Goal: Task Accomplishment & Management: Complete application form

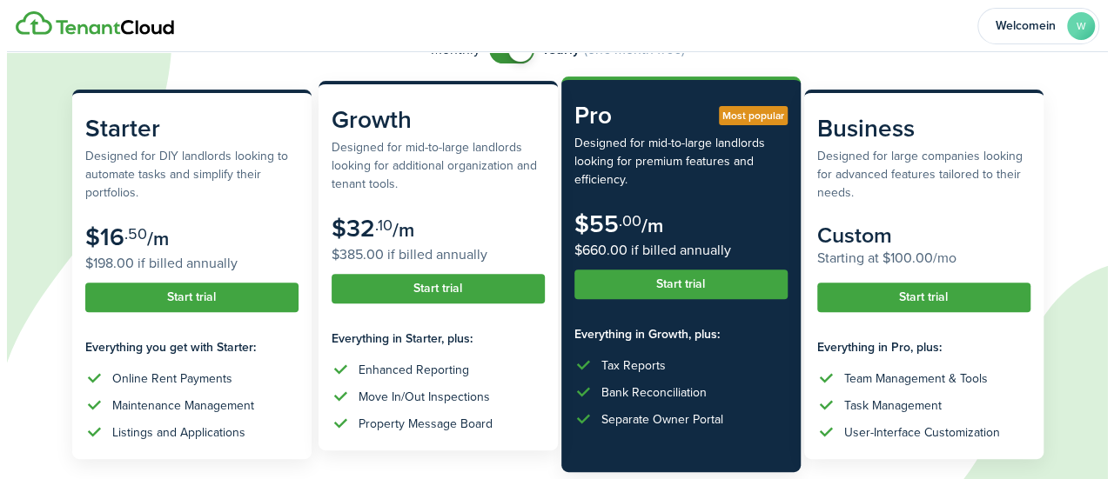
scroll to position [154, 0]
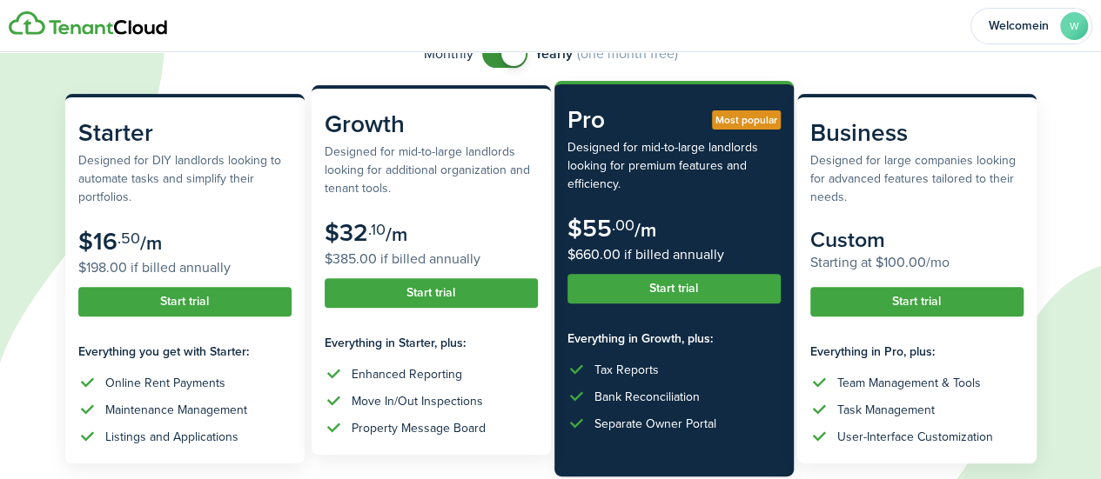
click at [425, 296] on button "Start trial" at bounding box center [431, 293] width 213 height 30
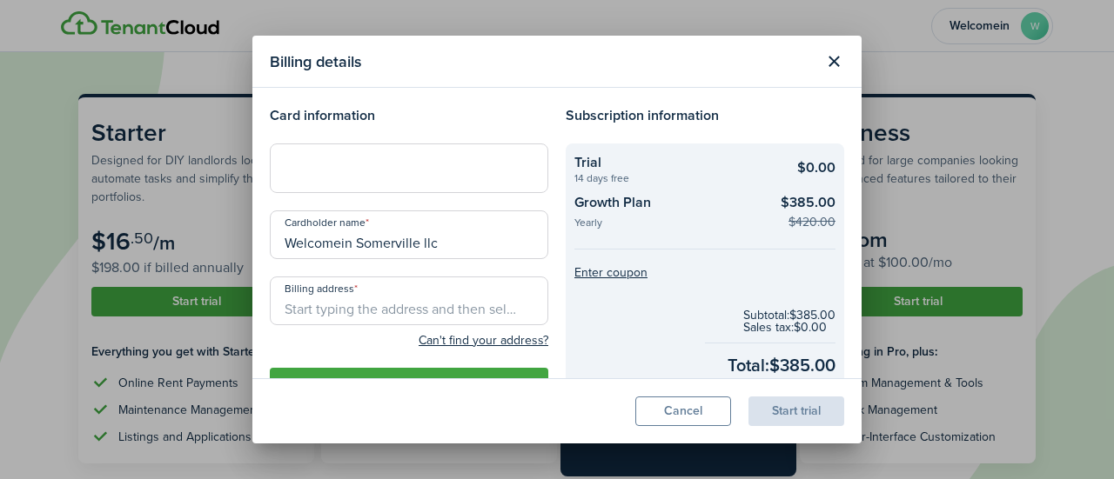
click at [365, 307] on input "Billing address" at bounding box center [409, 301] width 278 height 49
click at [338, 305] on input "Billing address" at bounding box center [409, 301] width 278 height 49
click at [587, 114] on h4 "Subscription information" at bounding box center [705, 115] width 278 height 21
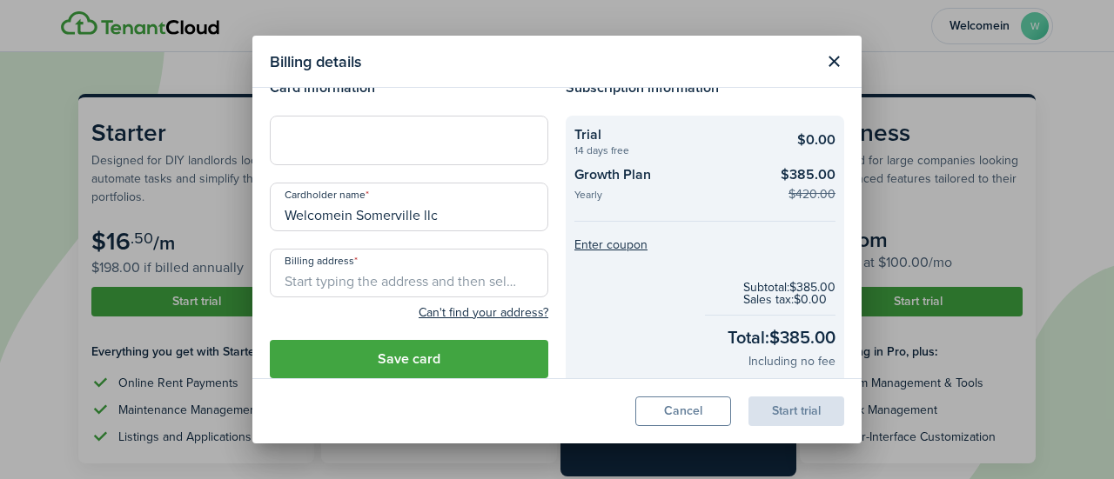
scroll to position [0, 0]
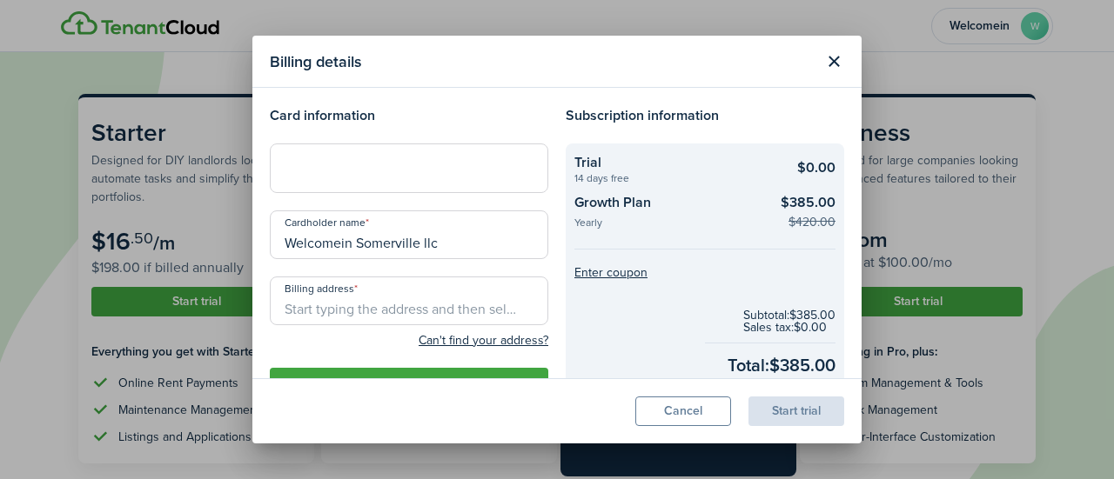
click at [367, 303] on input "Billing address" at bounding box center [409, 301] width 278 height 49
click at [527, 114] on h4 "Card information" at bounding box center [409, 115] width 278 height 21
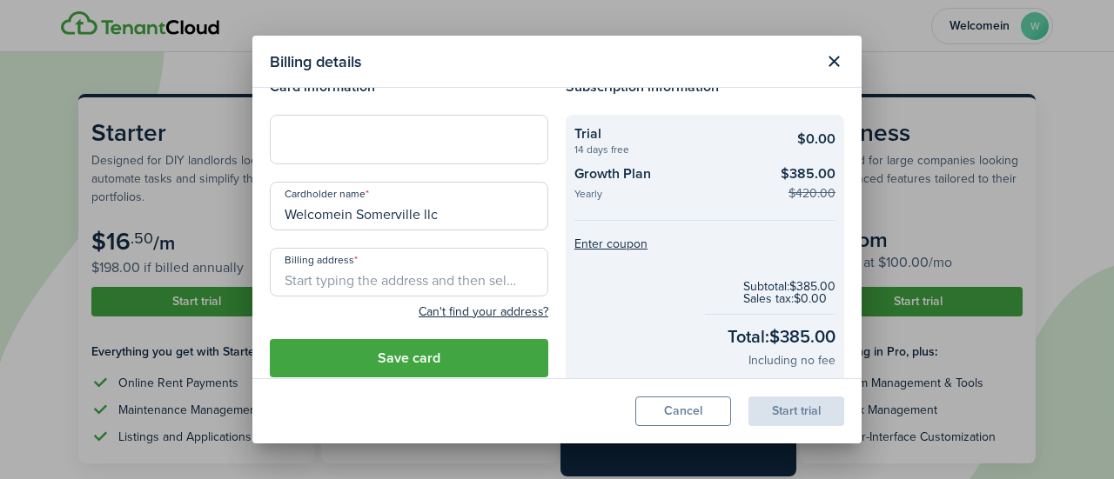
scroll to position [30, 0]
drag, startPoint x: 470, startPoint y: 219, endPoint x: 270, endPoint y: 208, distance: 200.5
click at [270, 208] on input "Welcomein Somerville llc" at bounding box center [409, 205] width 278 height 49
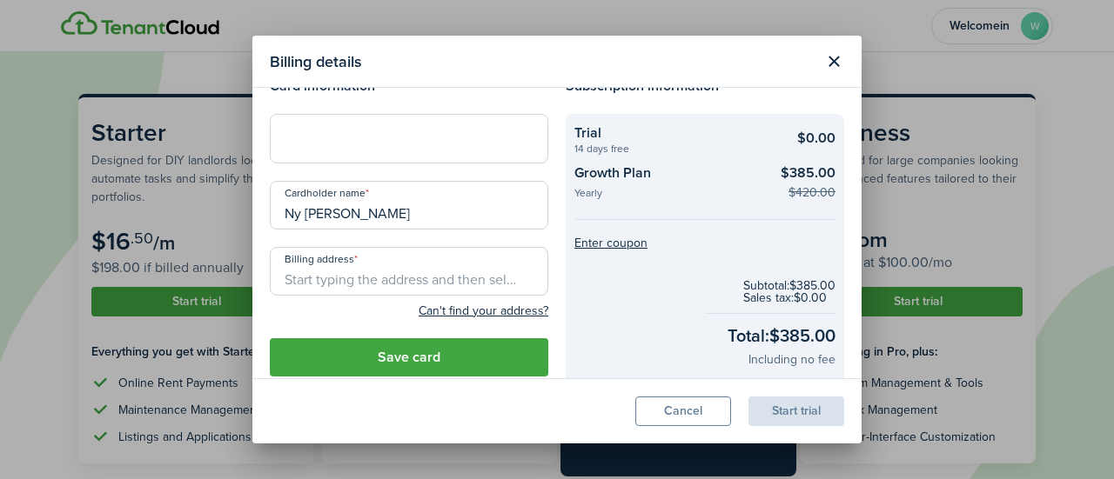
type input "Ny [PERSON_NAME]"
click at [303, 128] on div at bounding box center [409, 138] width 278 height 49
click at [379, 152] on div at bounding box center [409, 138] width 278 height 49
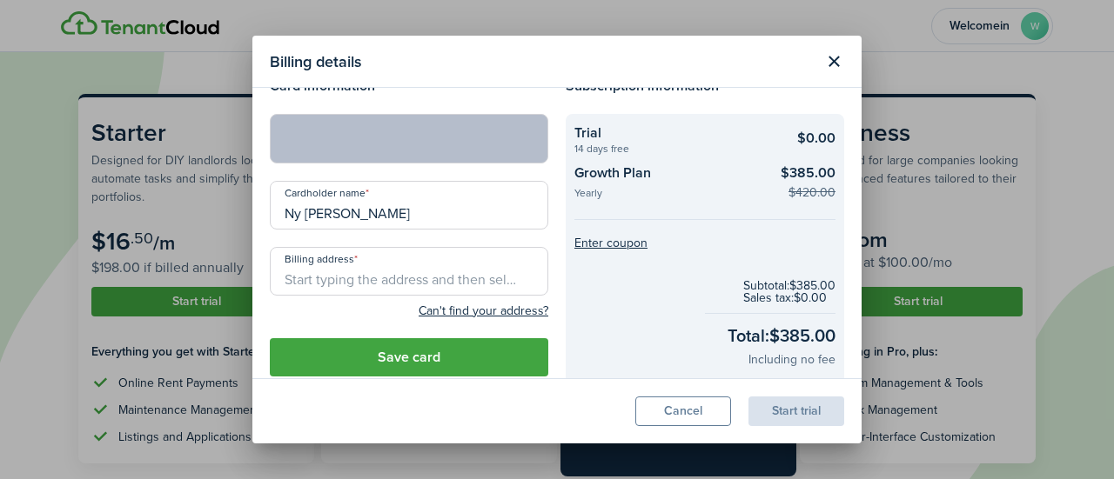
click at [374, 281] on input "Billing address" at bounding box center [409, 271] width 278 height 49
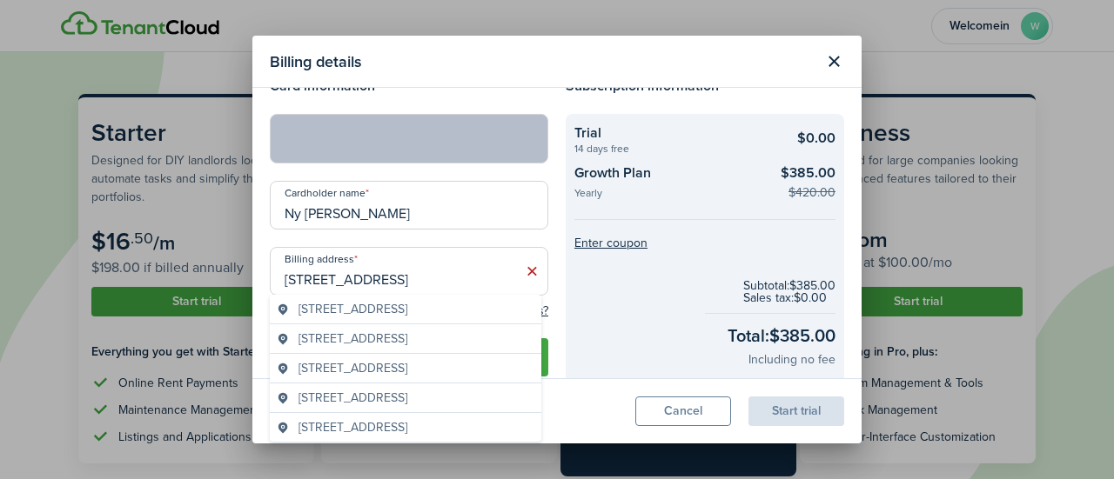
click at [407, 305] on span "[STREET_ADDRESS]" at bounding box center [352, 309] width 109 height 18
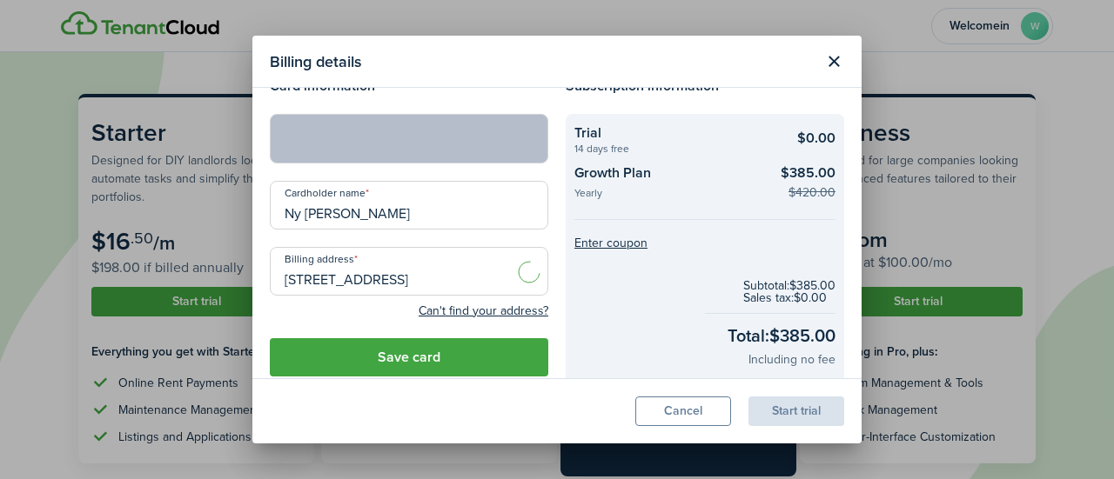
type input "[STREET_ADDRESS]"
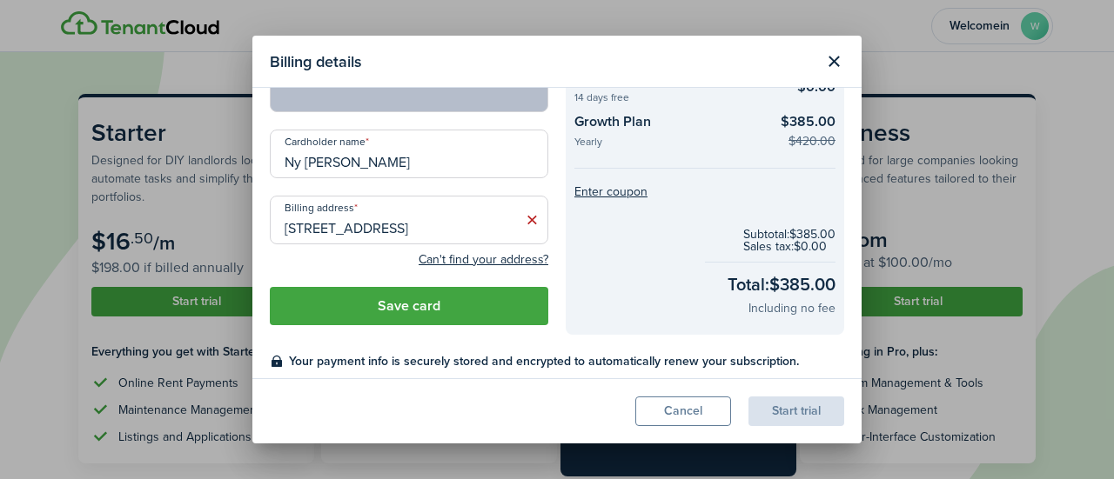
scroll to position [136, 0]
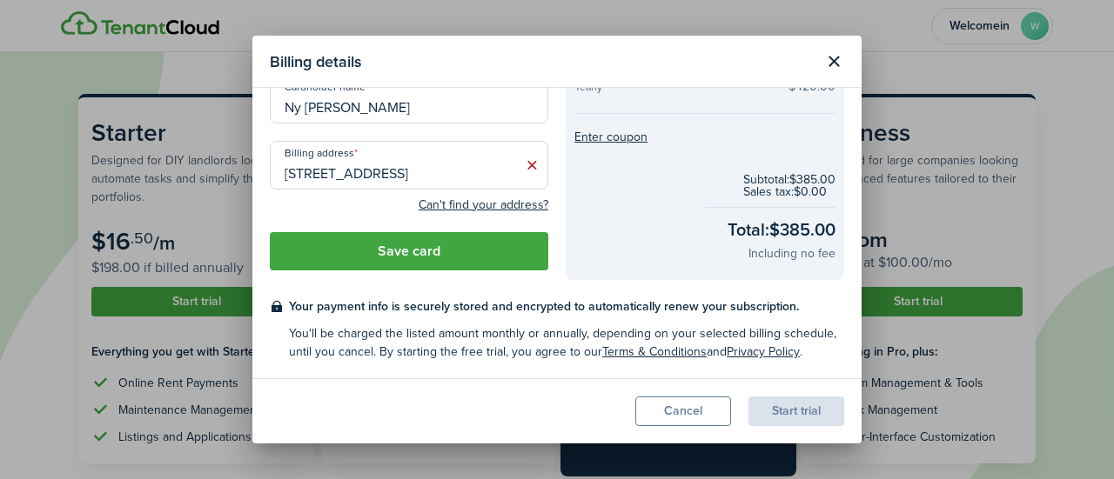
click at [458, 250] on button "Save card" at bounding box center [409, 251] width 278 height 38
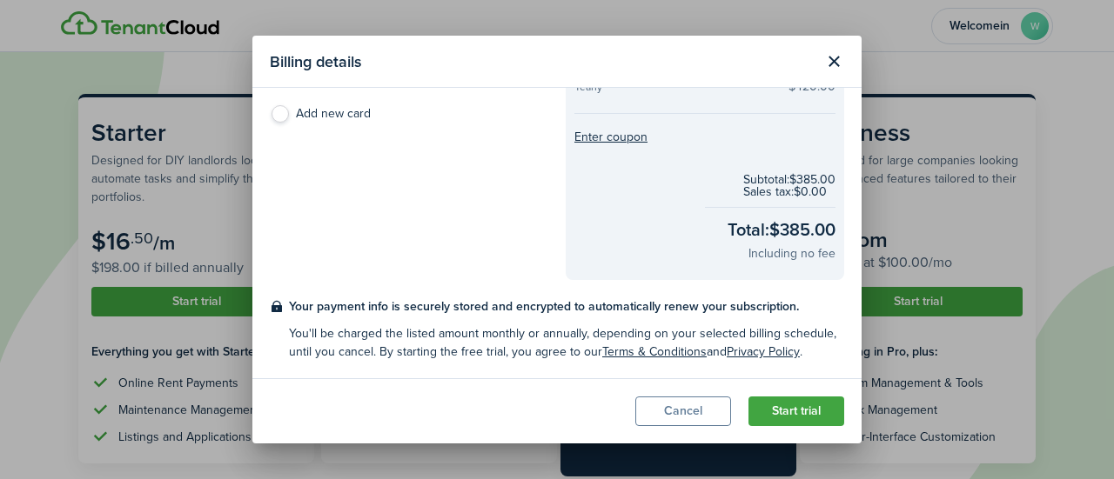
scroll to position [0, 0]
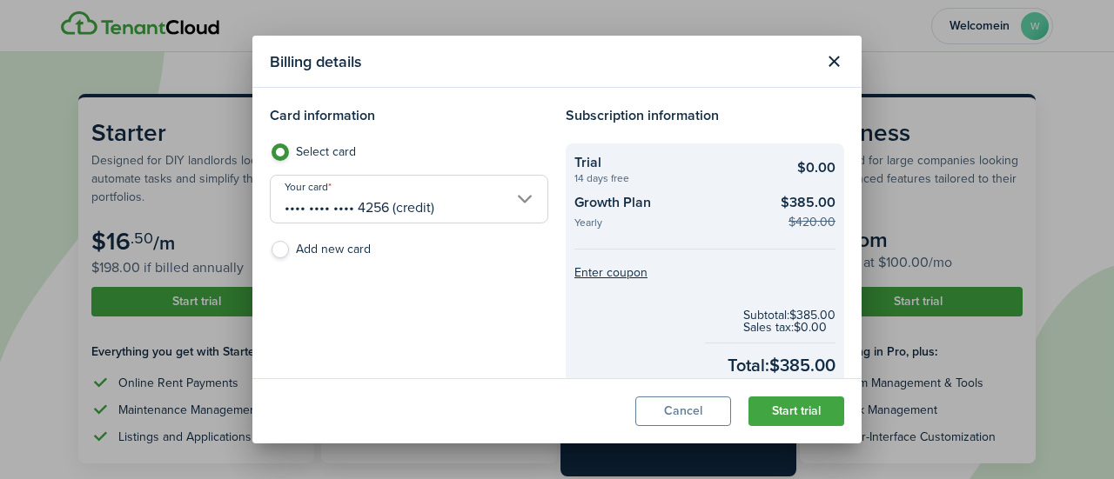
click at [587, 420] on button "Start trial" at bounding box center [796, 412] width 96 height 30
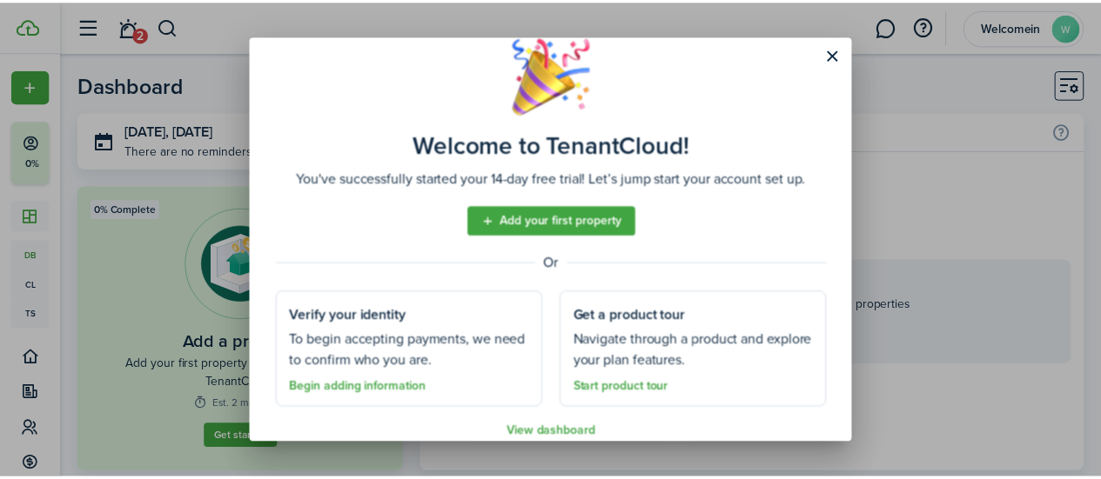
scroll to position [56, 0]
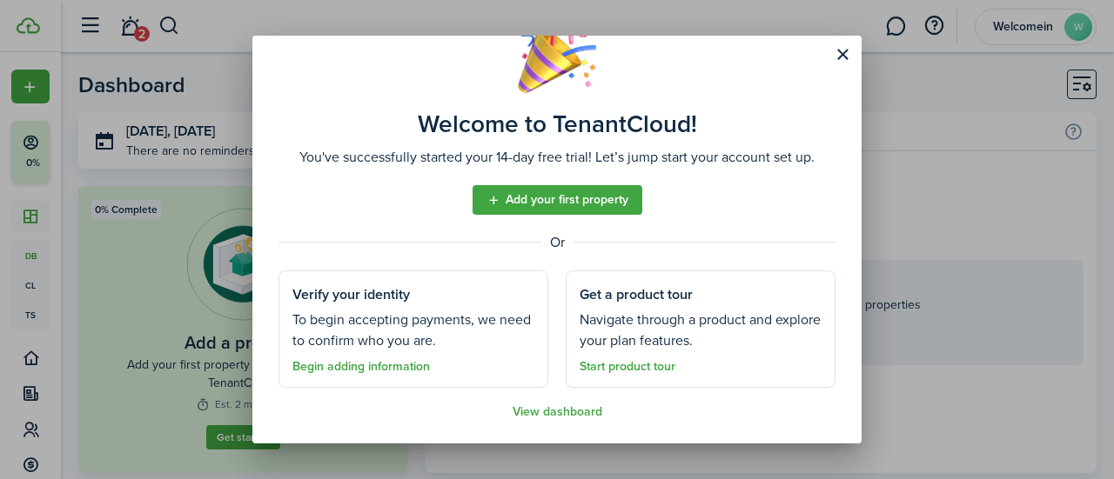
click at [571, 201] on link "Add your first property" at bounding box center [557, 200] width 170 height 30
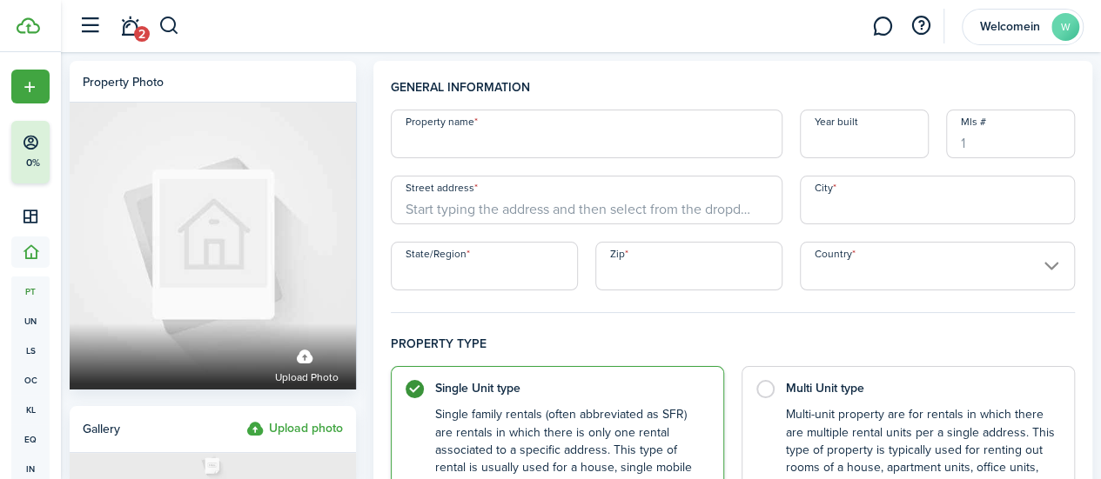
click at [541, 151] on input "Property name" at bounding box center [587, 134] width 392 height 49
type input "[STREET_ADDRESS]"
click at [587, 215] on input "Street address" at bounding box center [587, 200] width 392 height 49
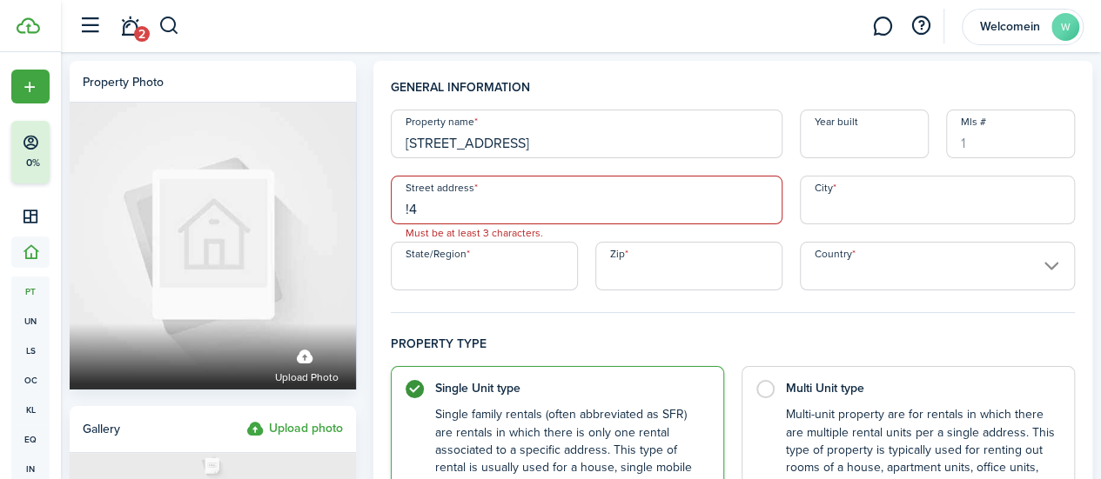
click at [451, 213] on input "!4" at bounding box center [587, 200] width 392 height 49
type input "!"
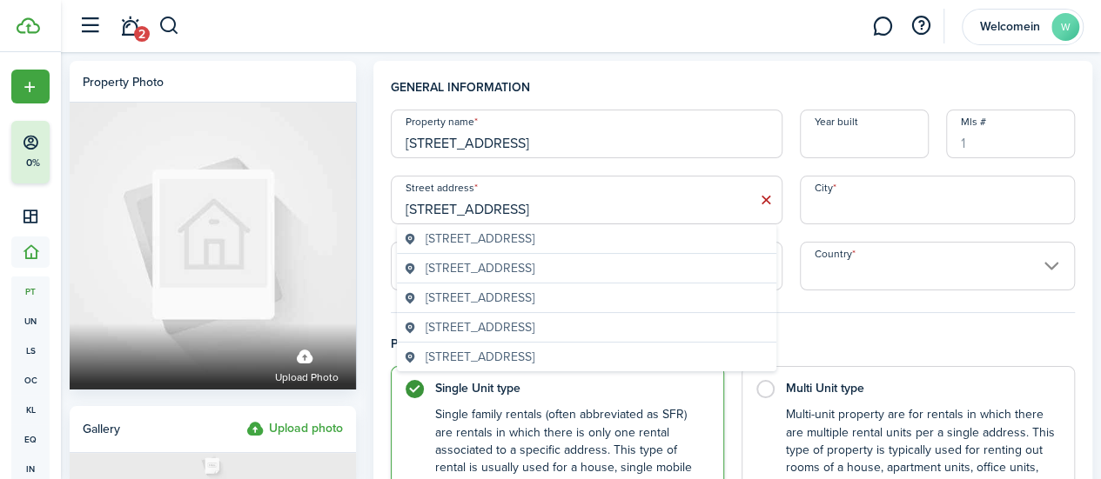
click at [574, 199] on input "[STREET_ADDRESS]" at bounding box center [587, 200] width 392 height 49
type input "[STREET_ADDRESS]"
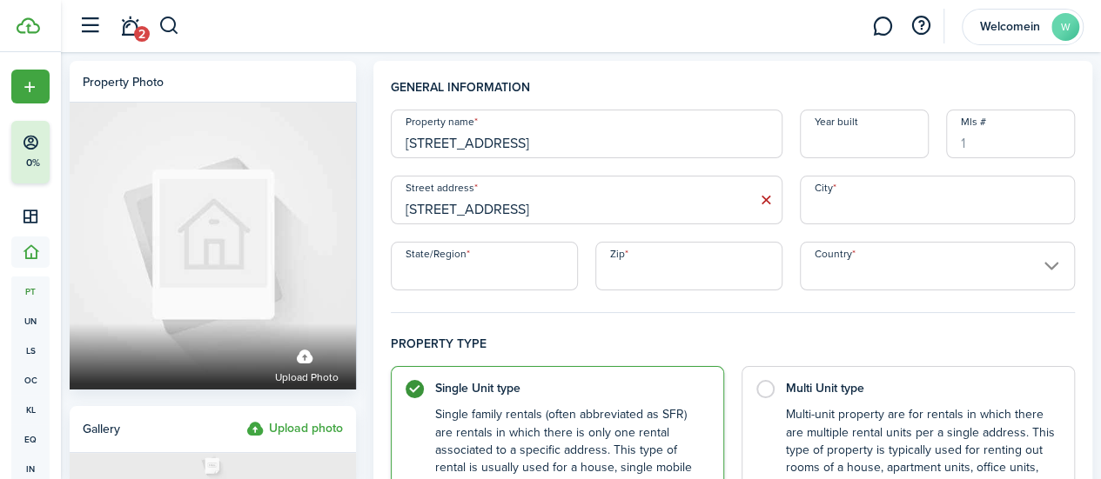
click at [526, 262] on input "State/Region" at bounding box center [484, 266] width 187 height 49
type input "MA"
type input "[GEOGRAPHIC_DATA]"
type input "02472"
type input "[GEOGRAPHIC_DATA]"
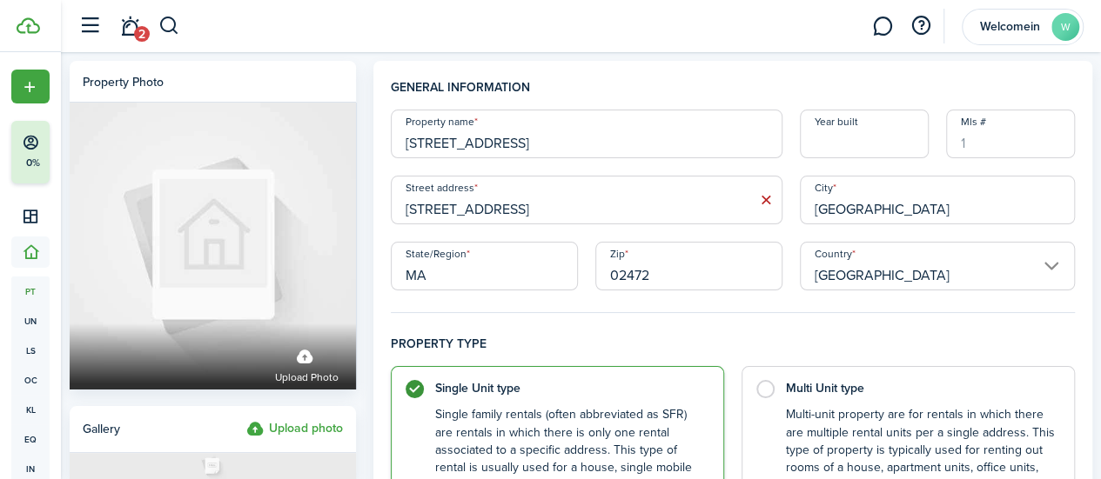
click at [587, 204] on input "[GEOGRAPHIC_DATA]" at bounding box center [937, 200] width 275 height 49
drag, startPoint x: 700, startPoint y: 276, endPoint x: 627, endPoint y: 276, distance: 74.0
click at [587, 276] on input "02472" at bounding box center [688, 266] width 187 height 49
type input "02411"
click at [587, 229] on div "Property name [STREET_ADDRESS] Year built [GEOGRAPHIC_DATA] address [STREET_ADD…" at bounding box center [732, 200] width 701 height 181
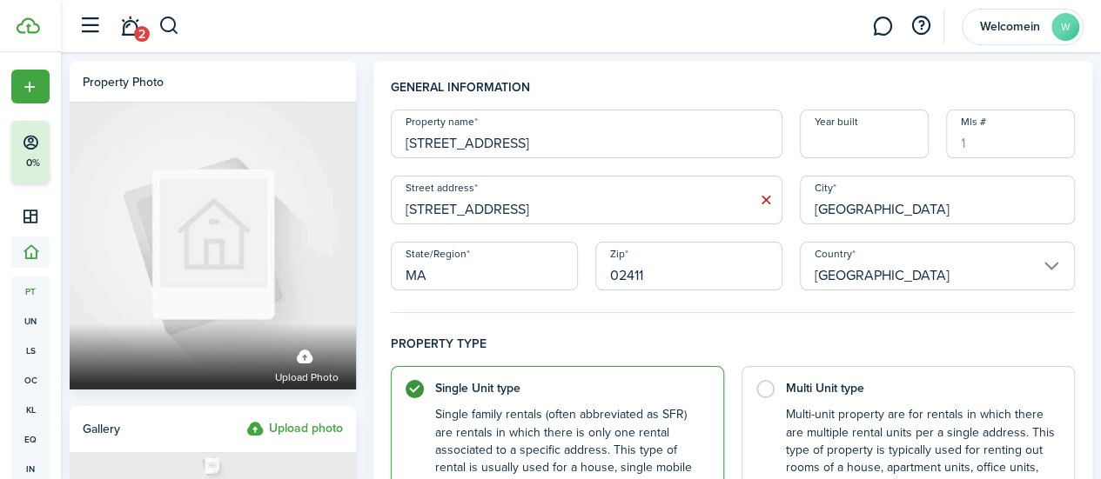
click at [587, 210] on input "[GEOGRAPHIC_DATA]" at bounding box center [937, 200] width 275 height 49
drag, startPoint x: 893, startPoint y: 210, endPoint x: 787, endPoint y: 211, distance: 106.2
click at [587, 211] on div "City [GEOGRAPHIC_DATA]" at bounding box center [937, 200] width 292 height 49
type input "Somerville"
click at [587, 279] on input "02411" at bounding box center [688, 266] width 187 height 49
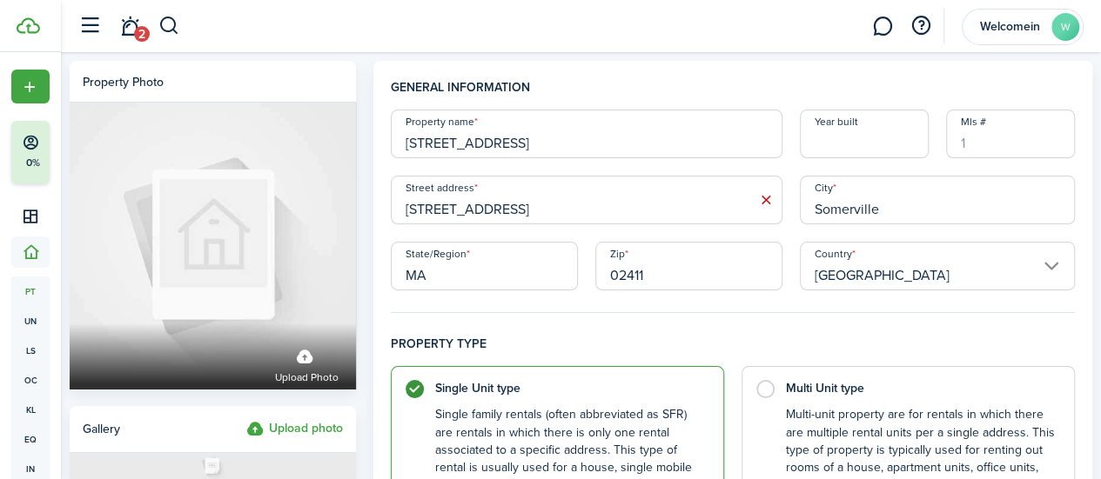
click at [587, 279] on input "02411" at bounding box center [688, 266] width 187 height 49
type input "02144"
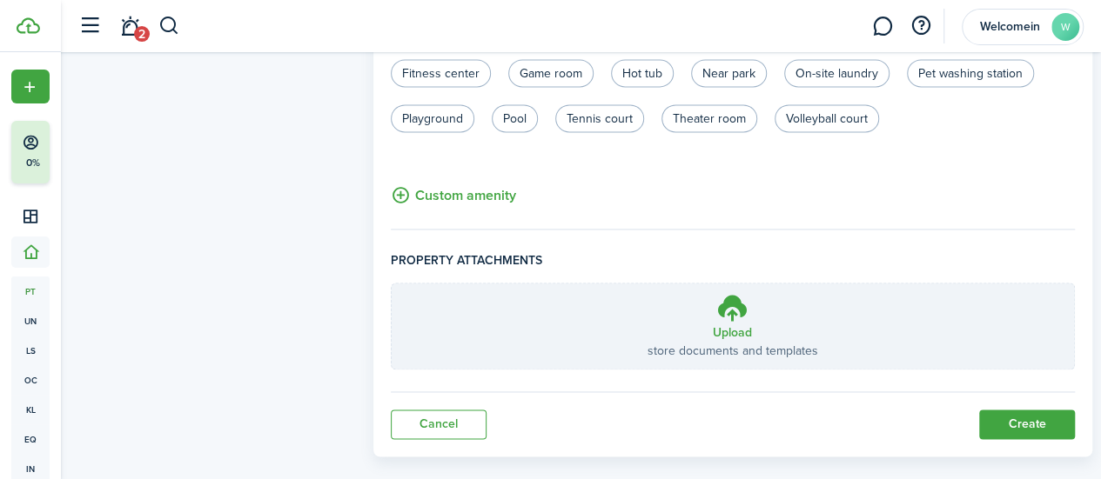
scroll to position [1221, 0]
click at [587, 428] on button "Create" at bounding box center [1027, 424] width 96 height 30
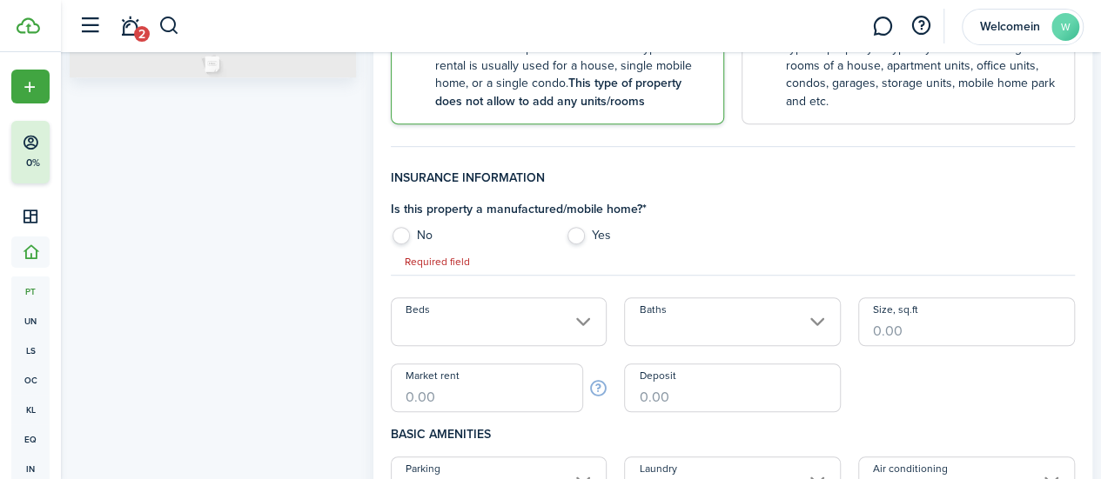
scroll to position [401, 0]
click at [412, 235] on label "No" at bounding box center [470, 241] width 158 height 26
radio input "true"
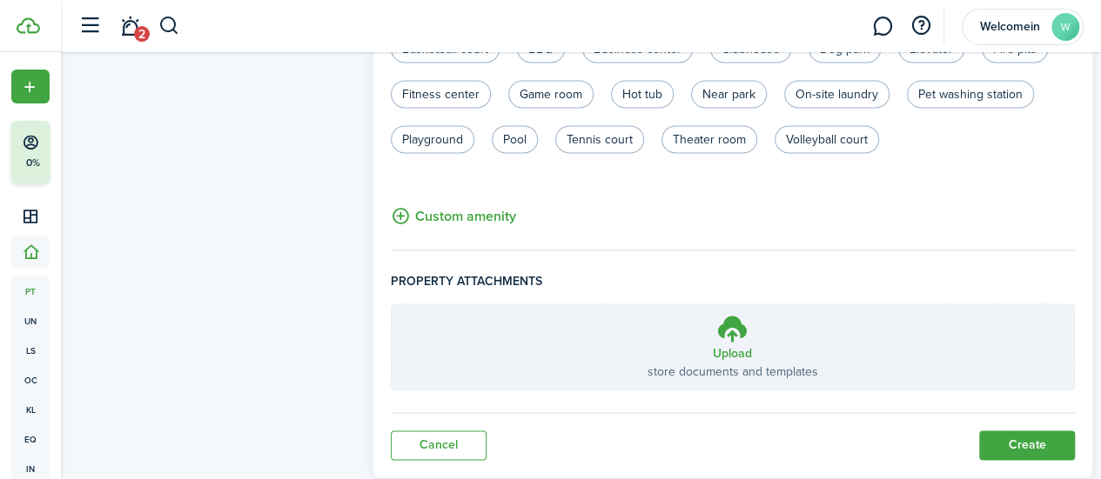
scroll to position [1242, 0]
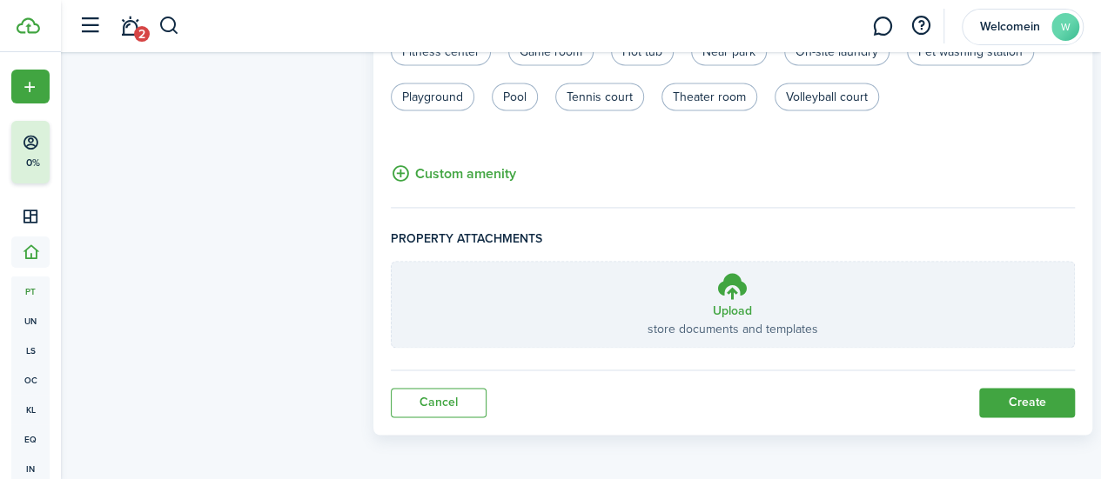
click at [587, 404] on button "Create" at bounding box center [1027, 403] width 96 height 30
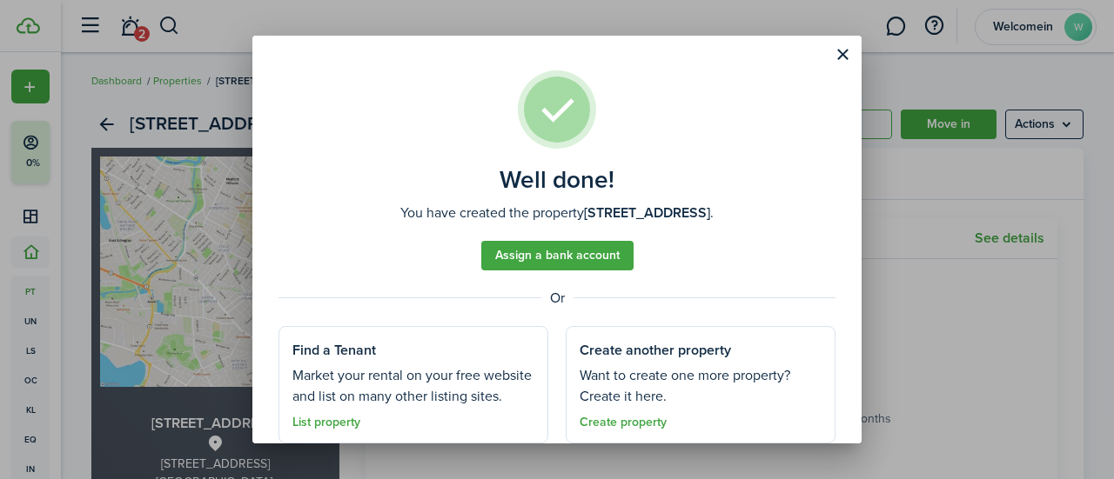
click at [527, 259] on link "Assign a bank account" at bounding box center [557, 256] width 152 height 30
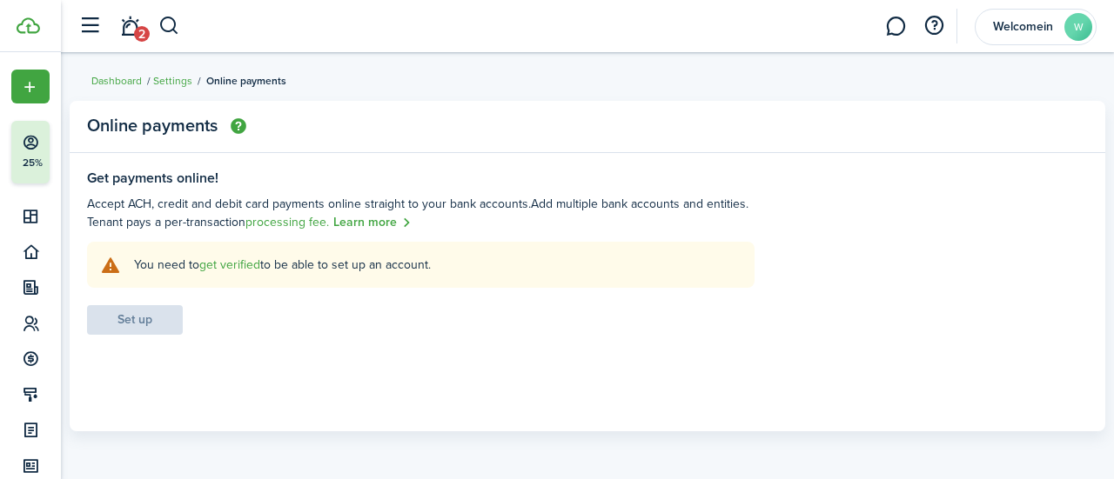
click at [258, 180] on settings-fieldset-title "Get payments online!" at bounding box center [420, 179] width 667 height 16
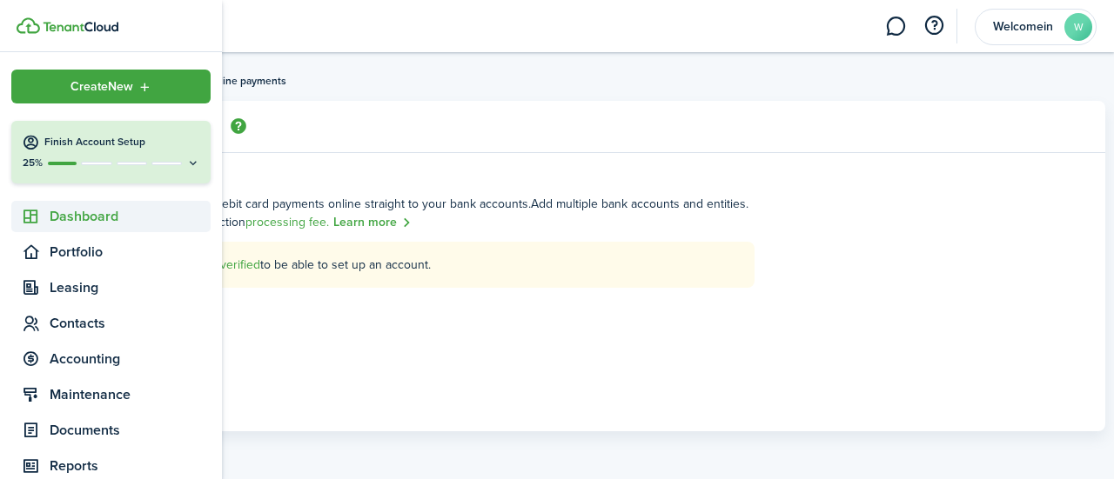
click at [16, 217] on sidebar-link-icon at bounding box center [30, 217] width 38 height 18
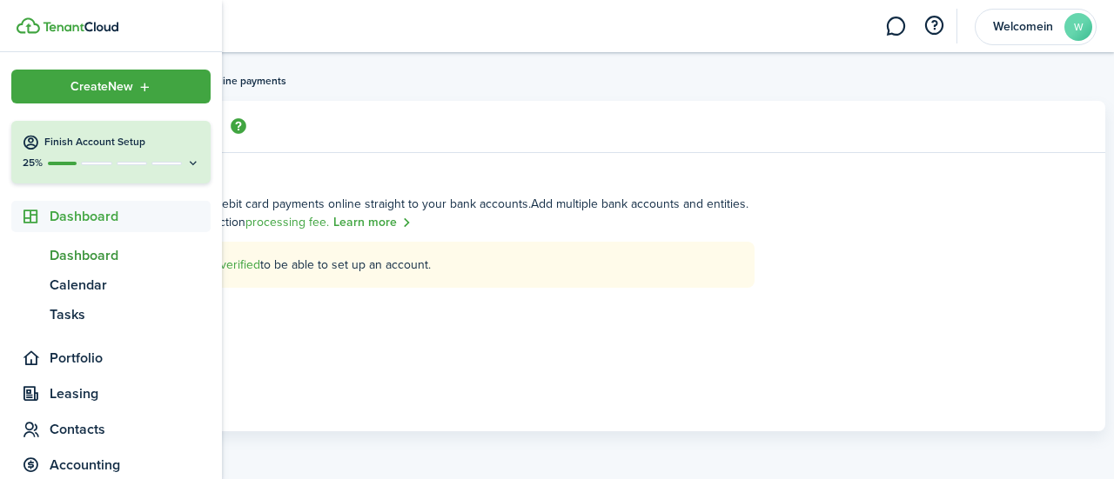
click at [101, 251] on span "Dashboard" at bounding box center [130, 255] width 161 height 21
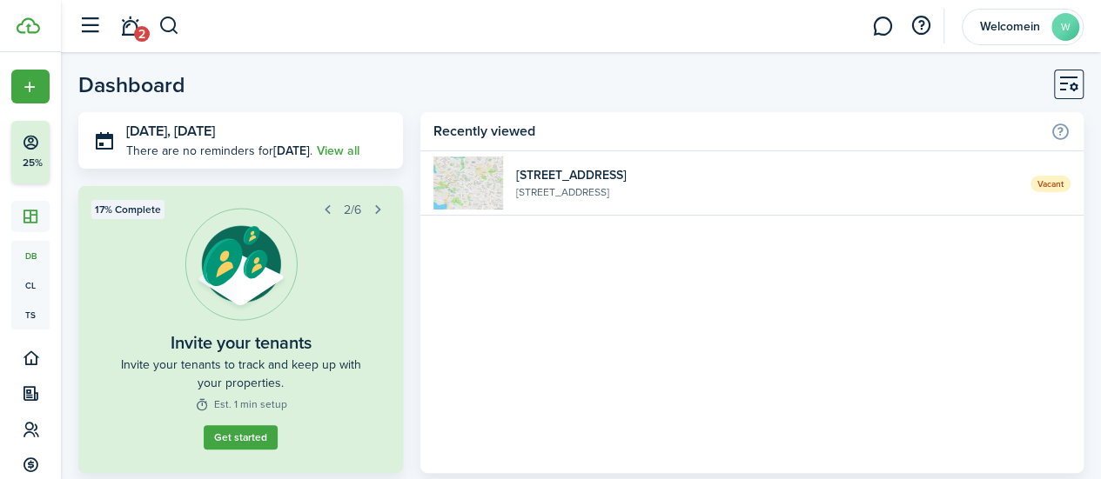
click at [246, 437] on button "Get started" at bounding box center [241, 437] width 74 height 24
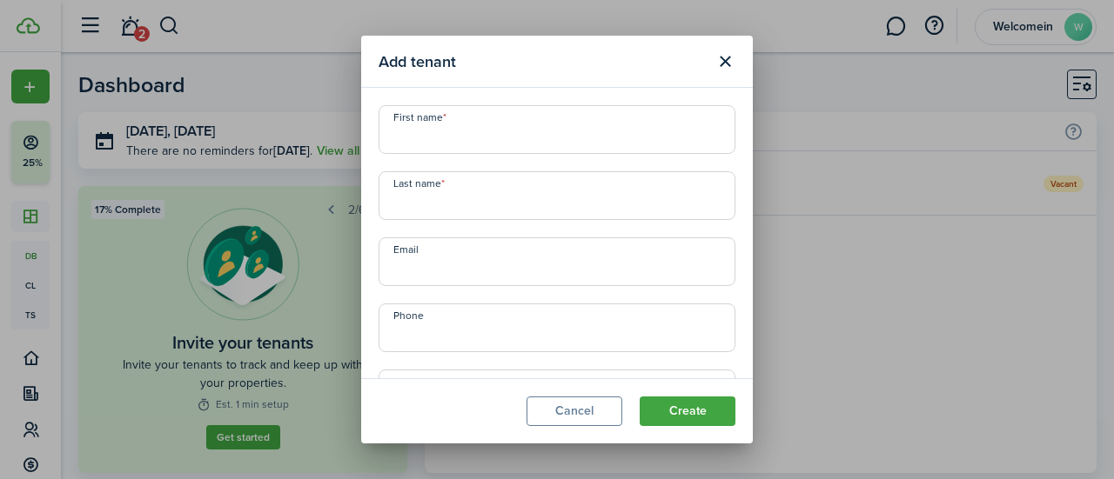
click at [472, 138] on input "First name" at bounding box center [557, 129] width 357 height 49
type input "test 1"
click at [454, 206] on input "Last name" at bounding box center [557, 195] width 357 height 49
type input "14 malvern"
click at [587, 418] on button "Create" at bounding box center [688, 412] width 96 height 30
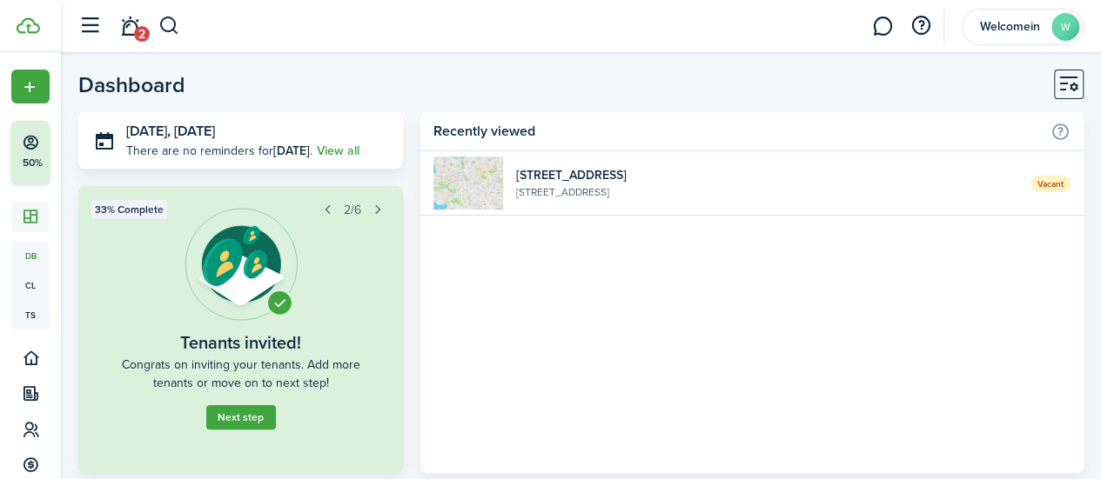
click at [587, 192] on widget-list-item-description "[STREET_ADDRESS]" at bounding box center [766, 192] width 501 height 16
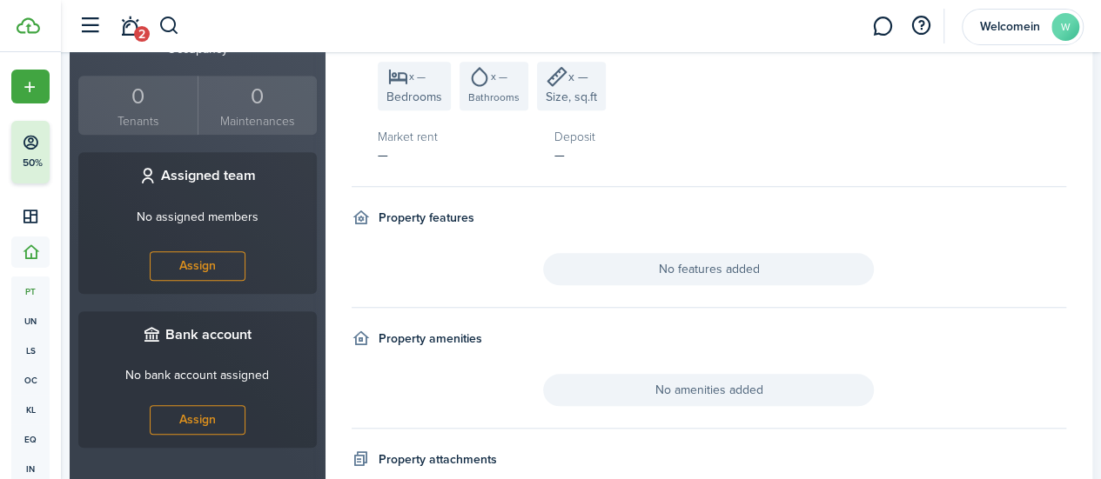
scroll to position [586, 0]
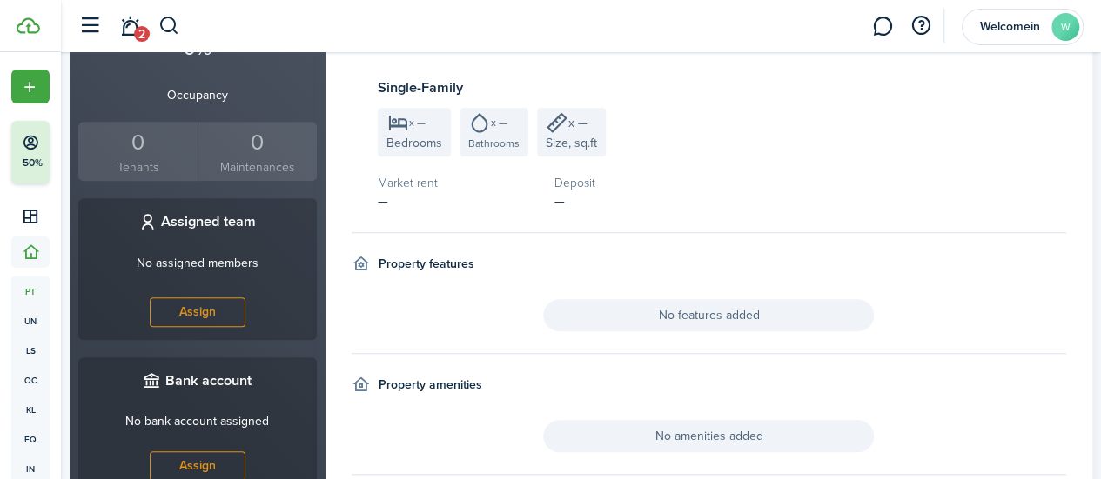
click at [193, 298] on button "Assign" at bounding box center [198, 313] width 96 height 30
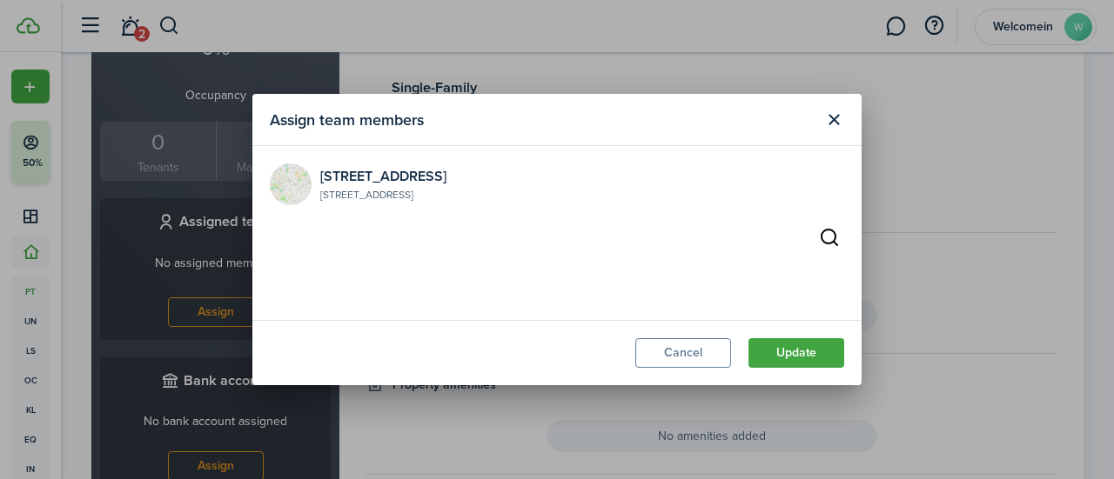
click at [587, 354] on button "Update" at bounding box center [796, 353] width 96 height 30
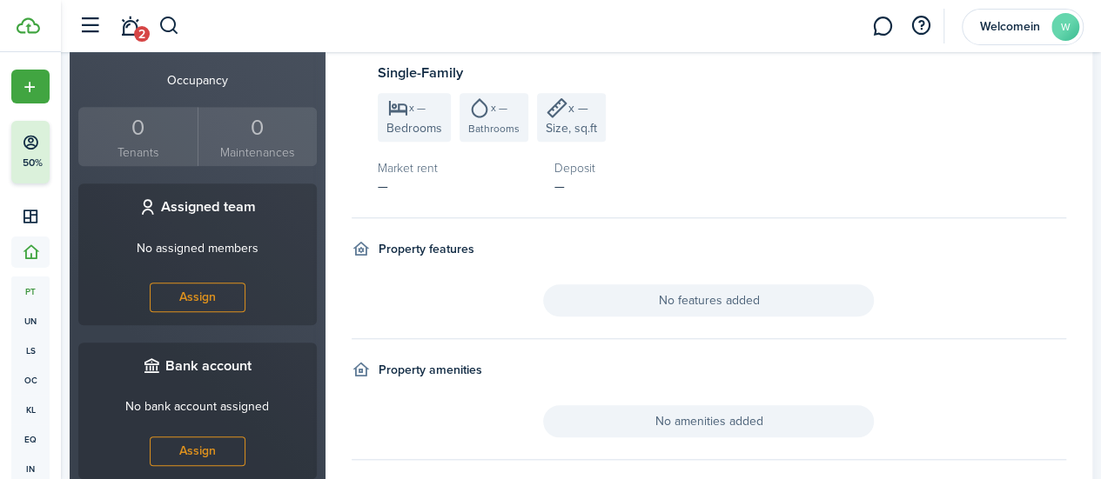
scroll to position [601, 0]
click at [147, 116] on div "0" at bounding box center [138, 127] width 111 height 33
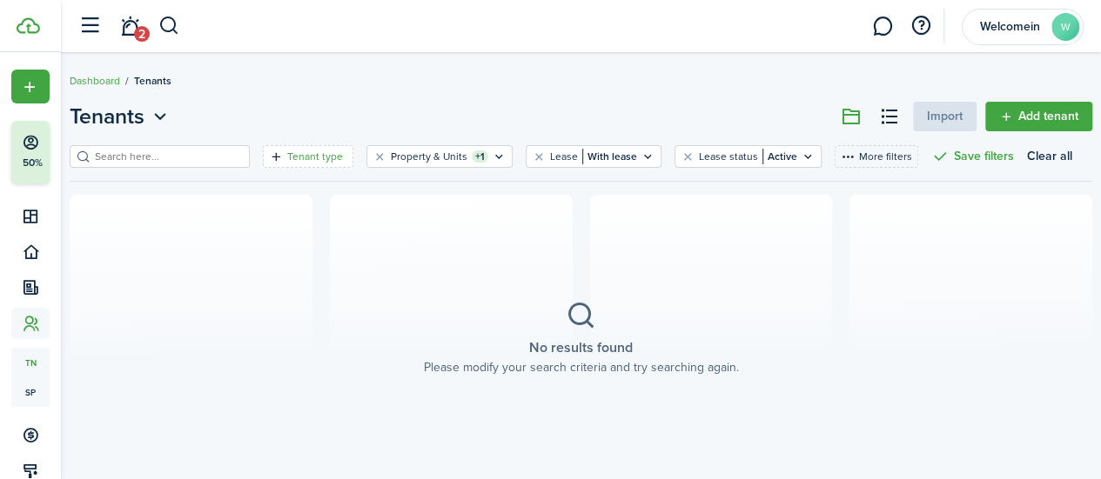
click at [320, 161] on filter-tag-label "Tenant type" at bounding box center [315, 157] width 56 height 16
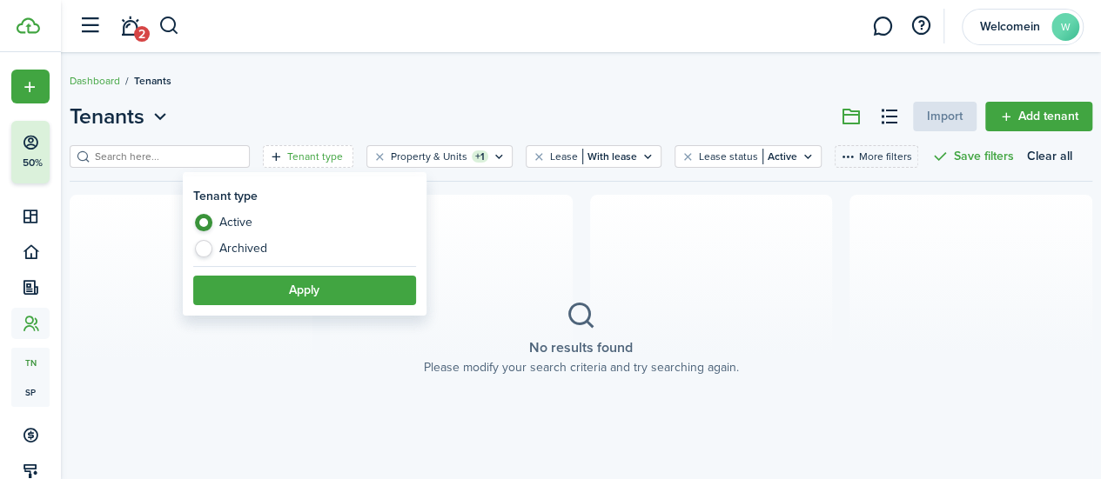
click at [519, 263] on section "No results found Please modify your search criteria and try searching again." at bounding box center [581, 338] width 1022 height 287
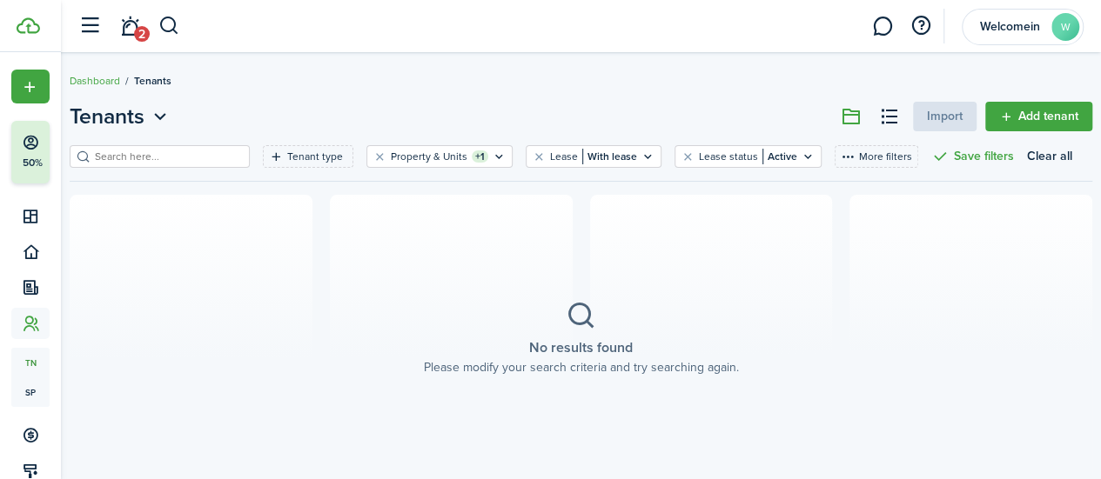
click at [587, 117] on link "Add tenant" at bounding box center [1038, 117] width 107 height 30
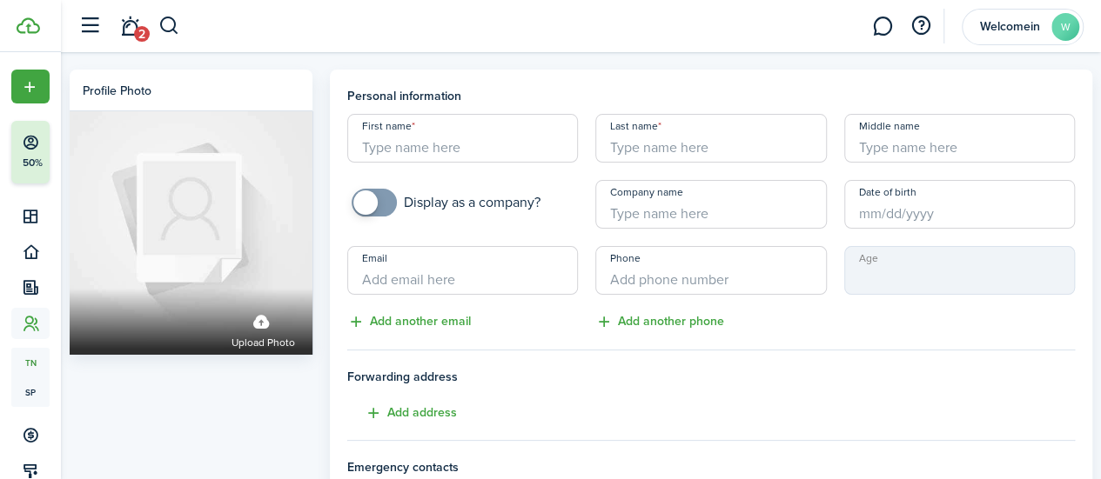
click at [550, 135] on input "First name" at bounding box center [462, 138] width 231 height 49
type input "Tenant"
click at [587, 149] on input "Last name" at bounding box center [710, 138] width 231 height 49
type input "[STREET_ADDRESS]"
click at [496, 283] on input "Email" at bounding box center [462, 270] width 231 height 49
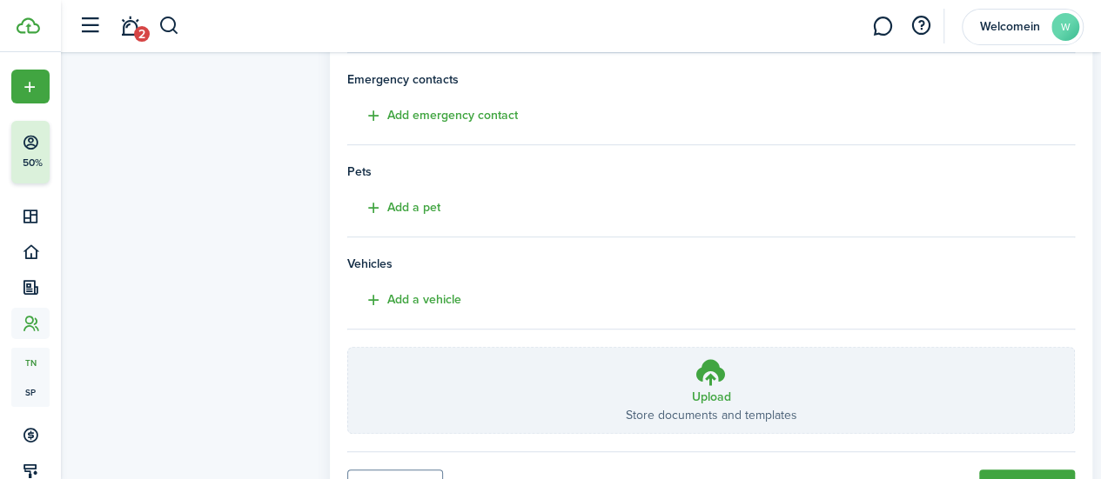
scroll to position [470, 0]
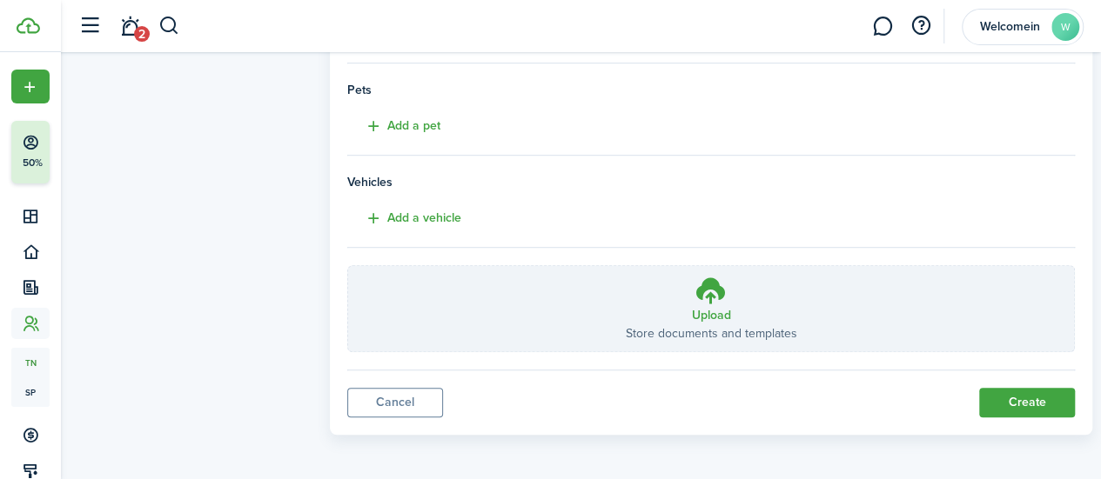
click at [587, 405] on button "Create" at bounding box center [1027, 403] width 96 height 30
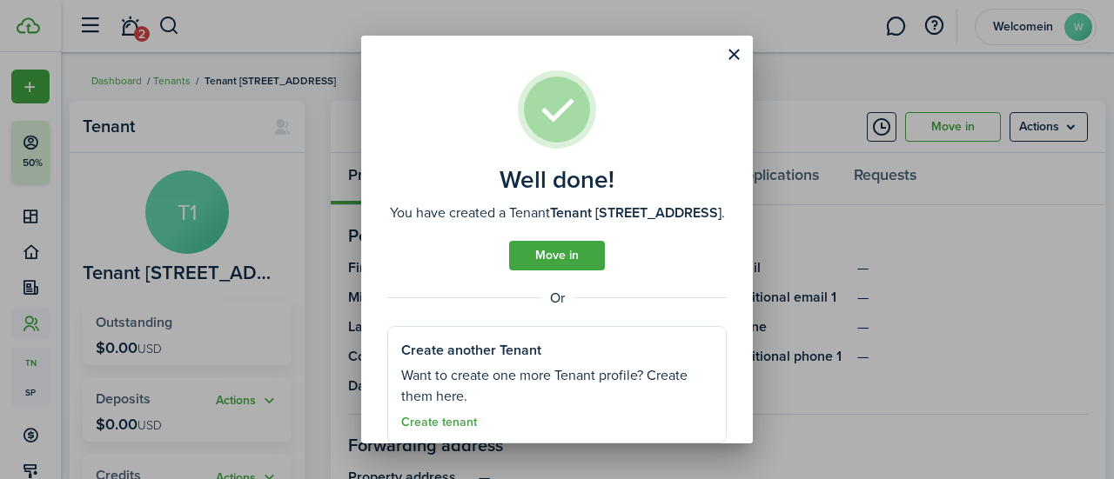
click at [587, 58] on button "Close modal" at bounding box center [734, 55] width 30 height 30
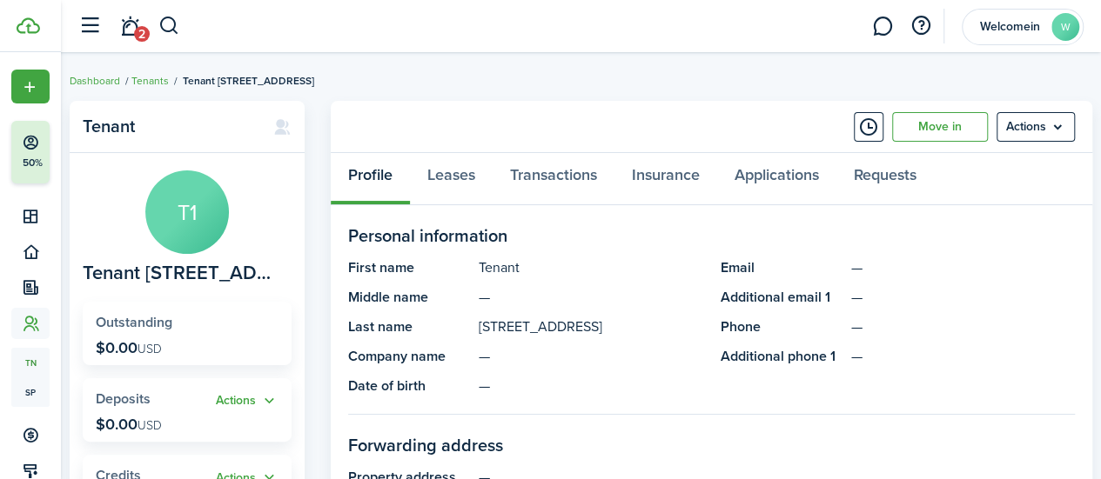
click at [117, 81] on link "Dashboard" at bounding box center [95, 81] width 50 height 16
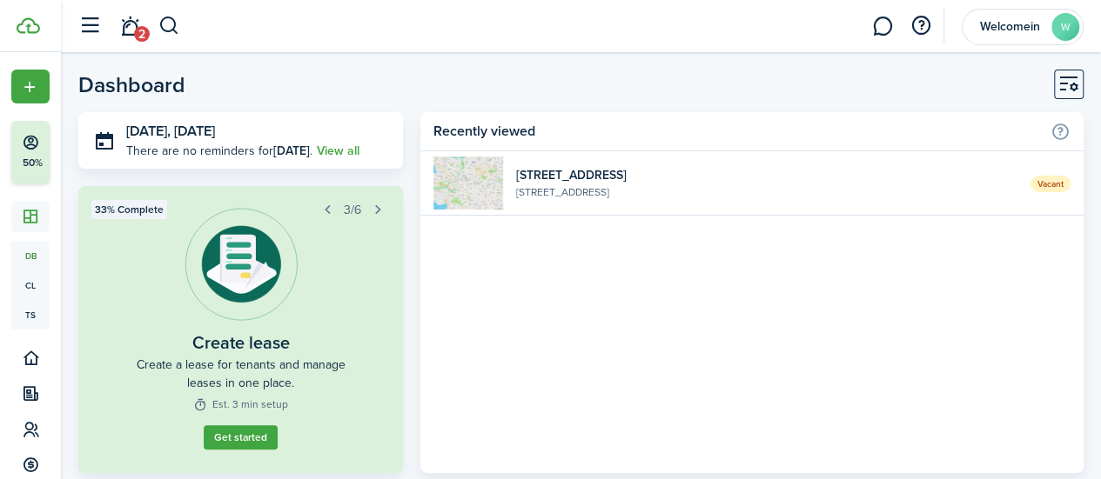
click at [587, 180] on widget-list-item-title "[STREET_ADDRESS]" at bounding box center [766, 175] width 501 height 18
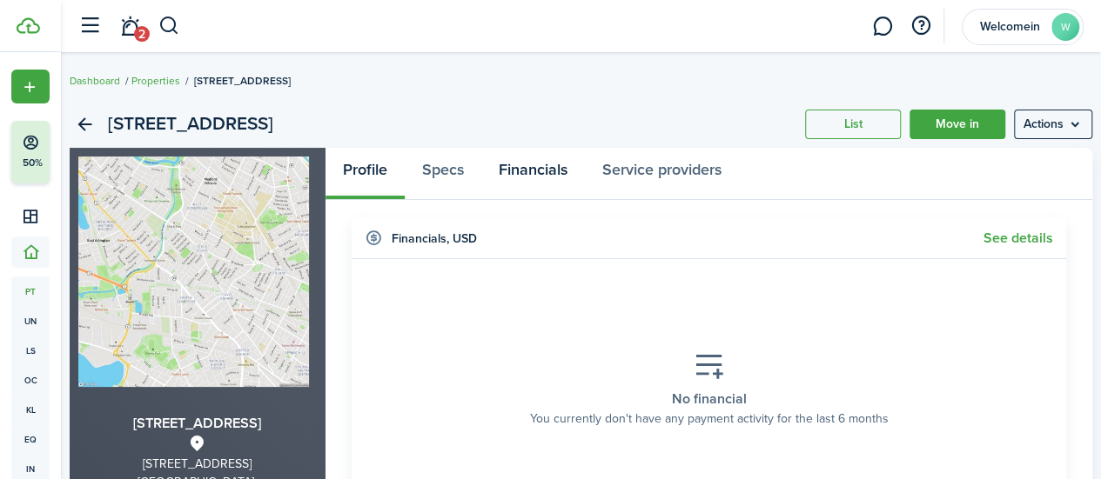
click at [548, 167] on link "Financials" at bounding box center [533, 174] width 104 height 52
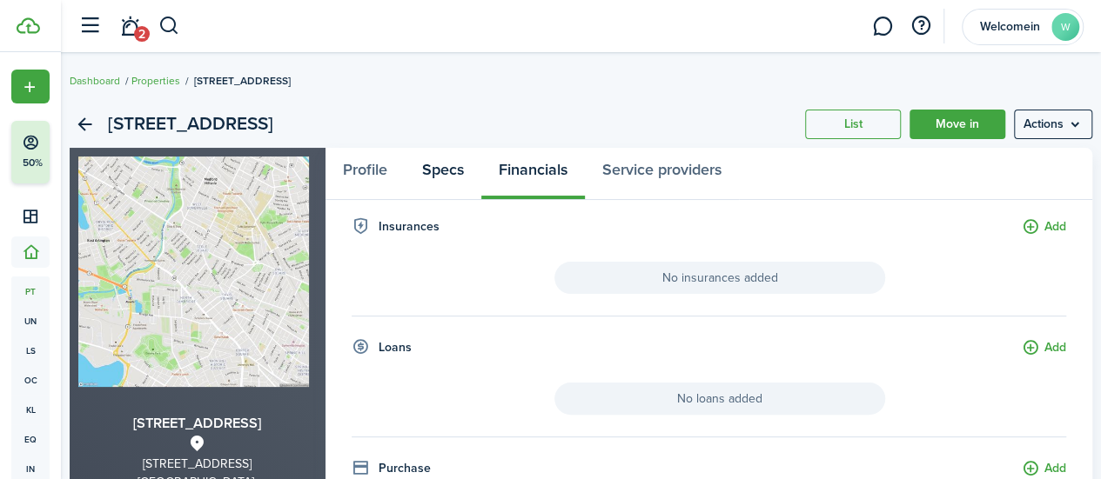
click at [454, 170] on link "Specs" at bounding box center [443, 174] width 77 height 52
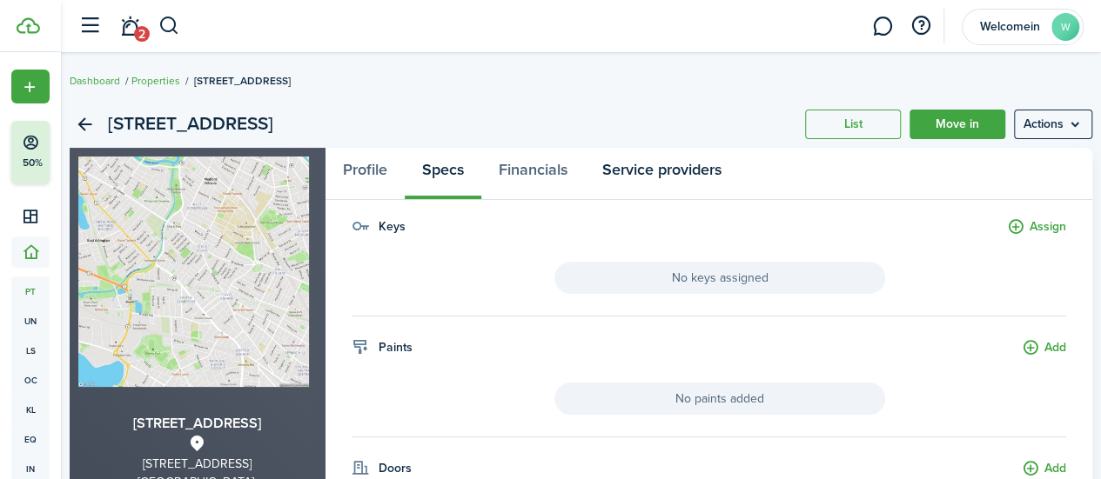
click at [587, 171] on link "Service providers" at bounding box center [662, 174] width 154 height 52
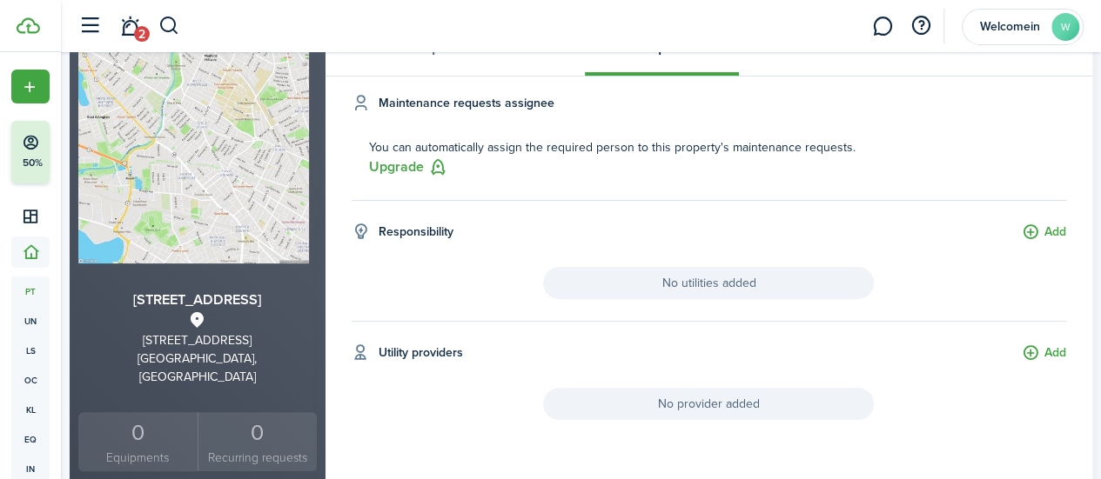
scroll to position [123, 0]
click at [416, 168] on button "Upgrade" at bounding box center [408, 168] width 79 height 22
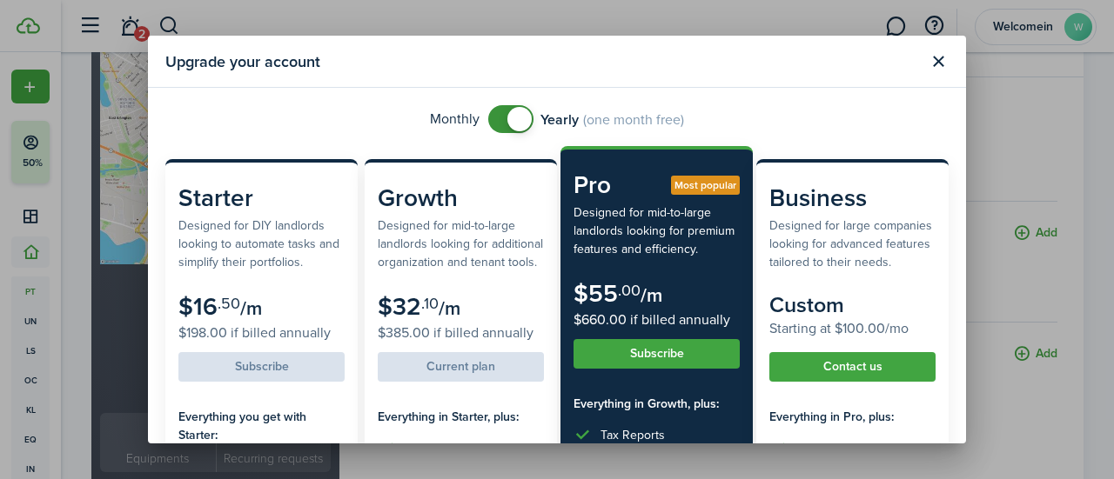
click at [587, 65] on button "Close modal" at bounding box center [938, 62] width 30 height 30
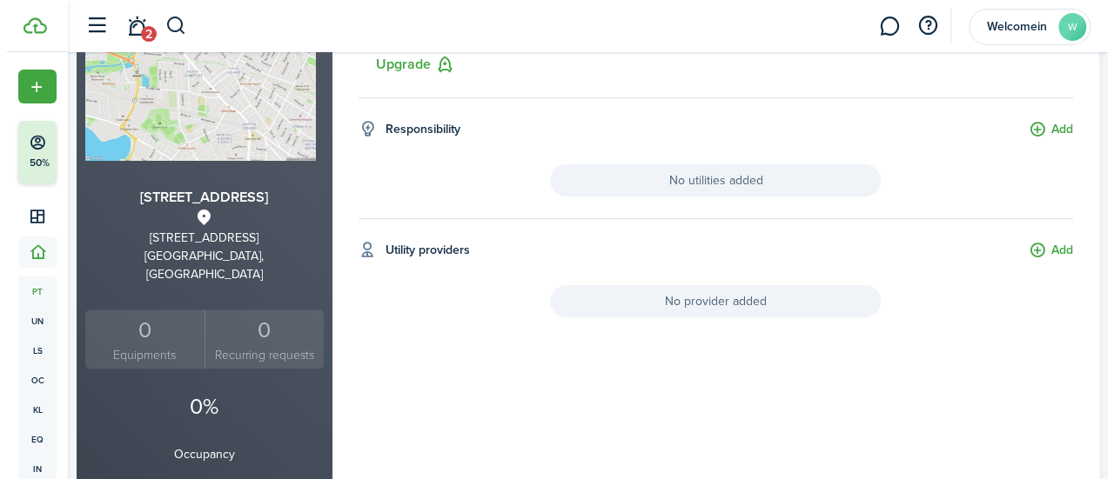
scroll to position [0, 0]
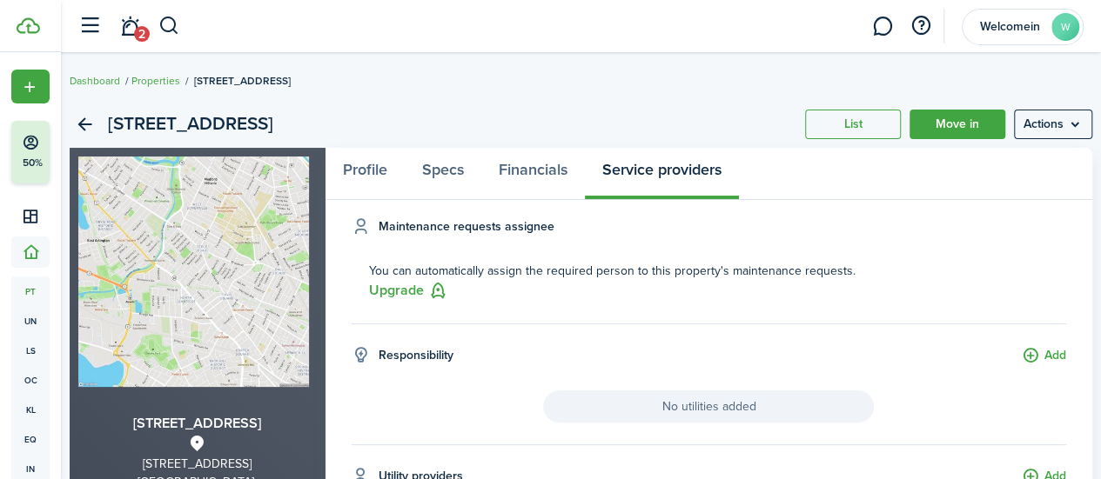
click at [419, 291] on button "Upgrade" at bounding box center [408, 291] width 79 height 22
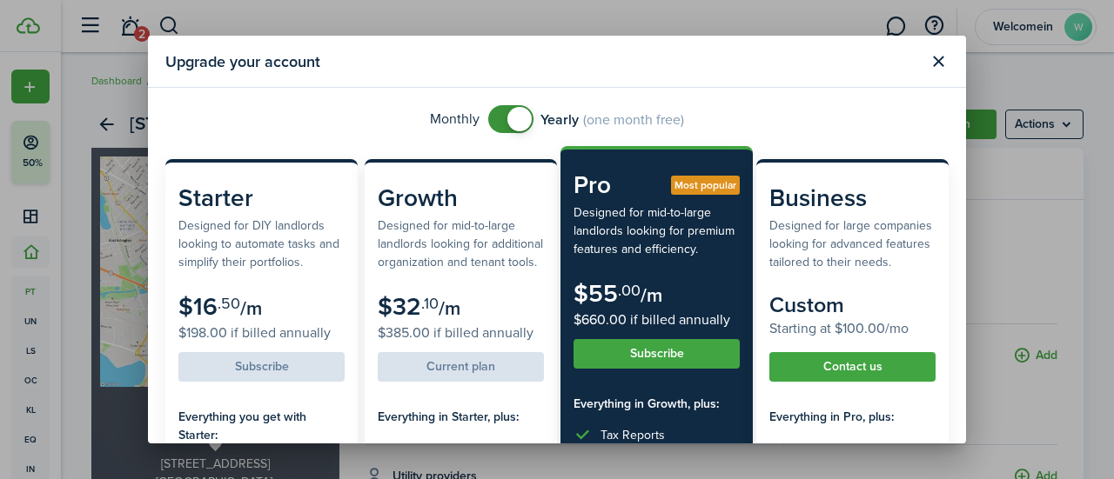
click at [587, 72] on button "Close modal" at bounding box center [938, 62] width 30 height 30
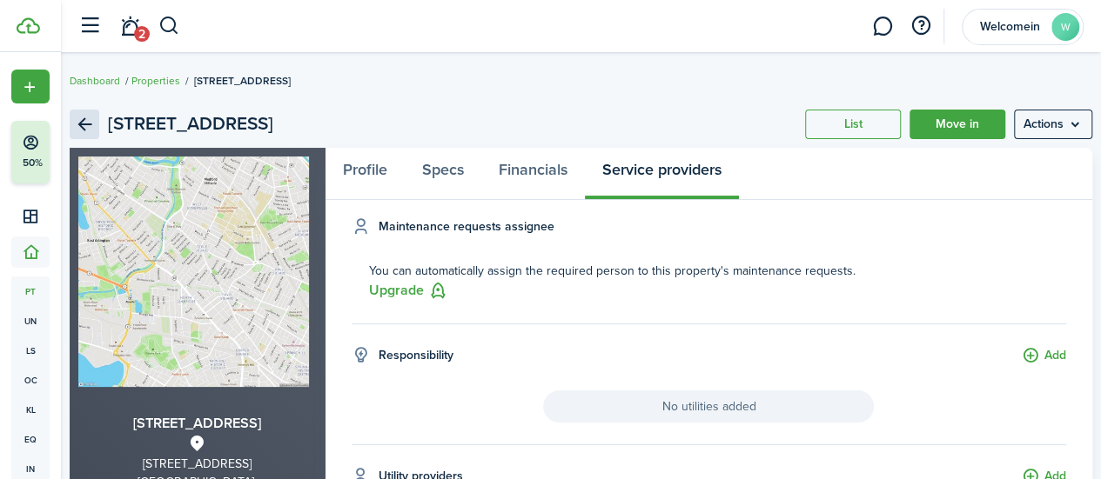
click at [95, 124] on link "Back" at bounding box center [85, 125] width 30 height 30
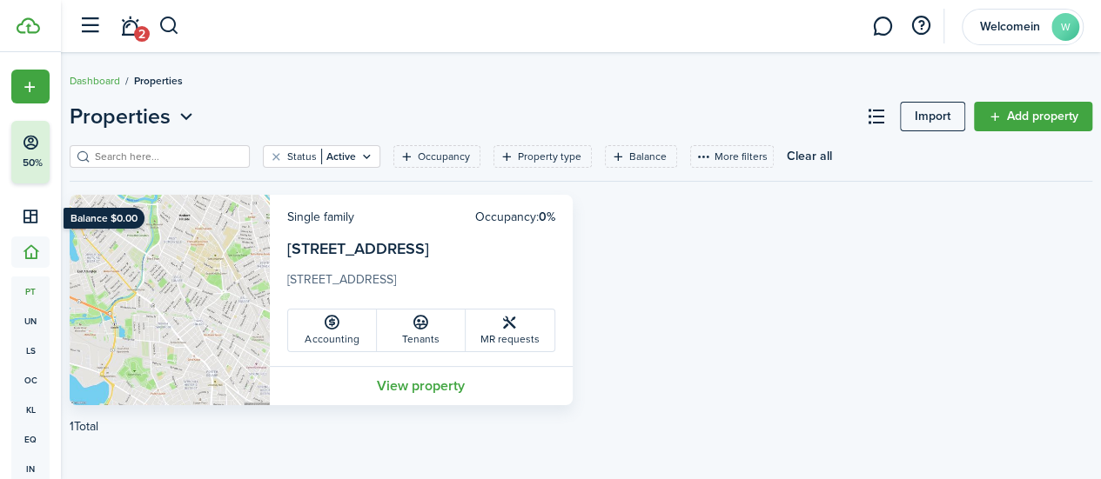
scroll to position [16, 0]
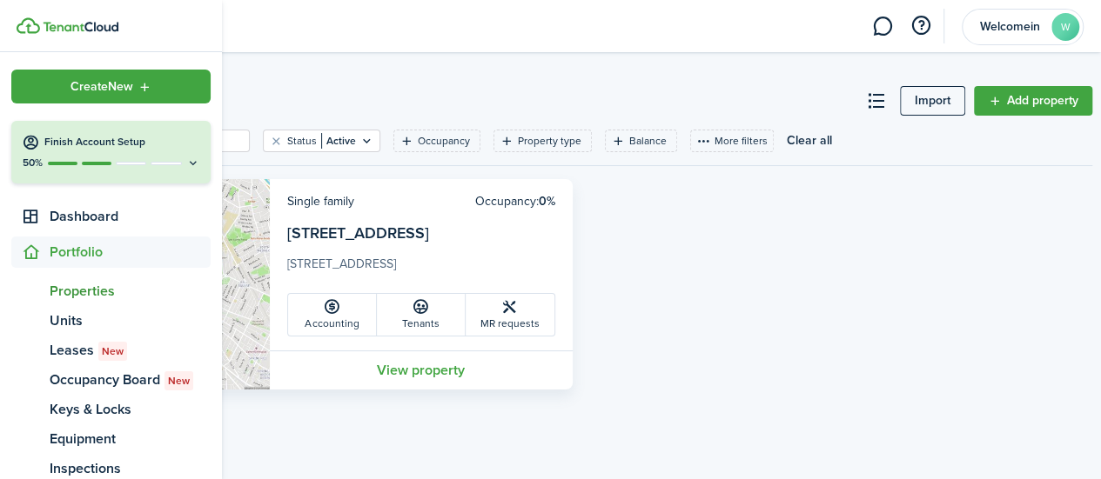
click at [84, 286] on span "Properties" at bounding box center [130, 291] width 161 height 21
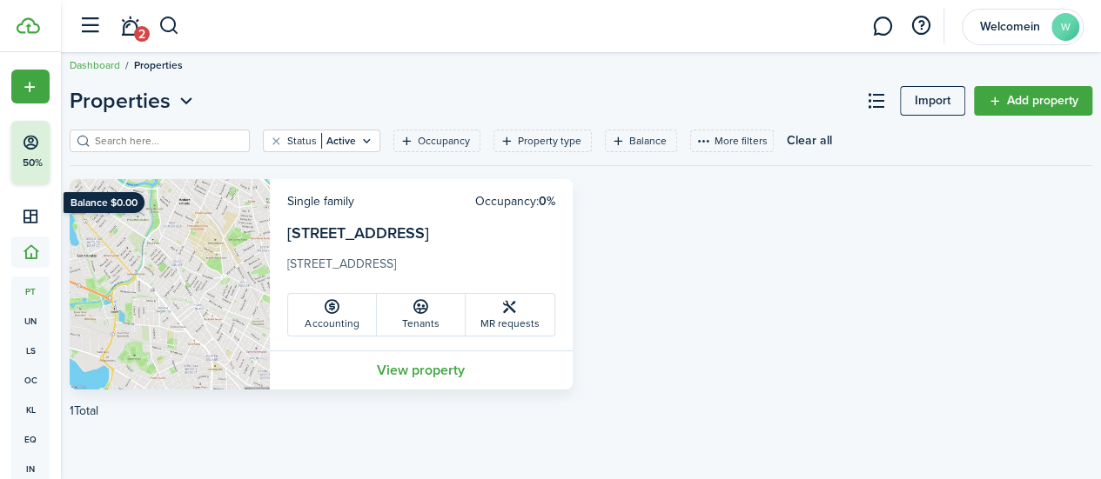
scroll to position [0, 0]
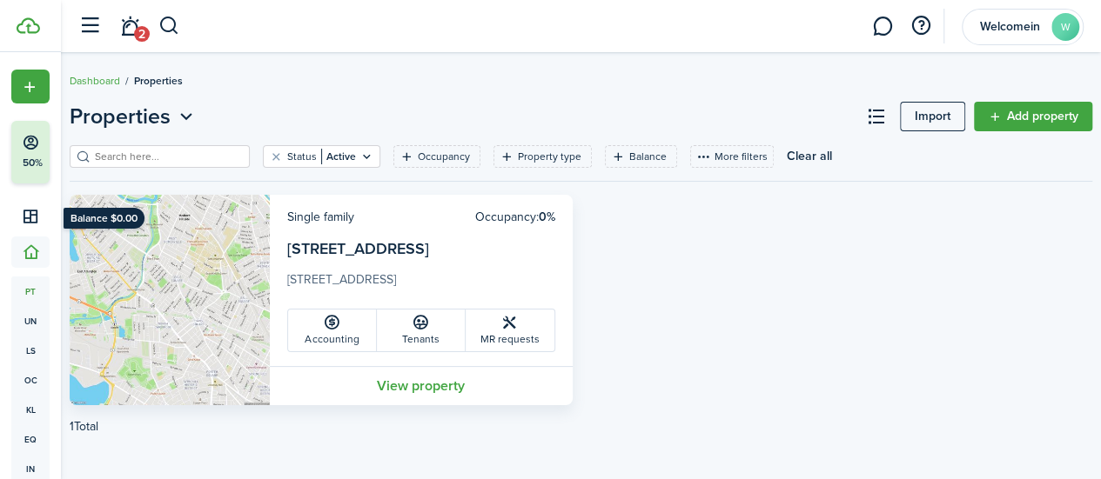
click at [89, 30] on button "button" at bounding box center [89, 26] width 33 height 33
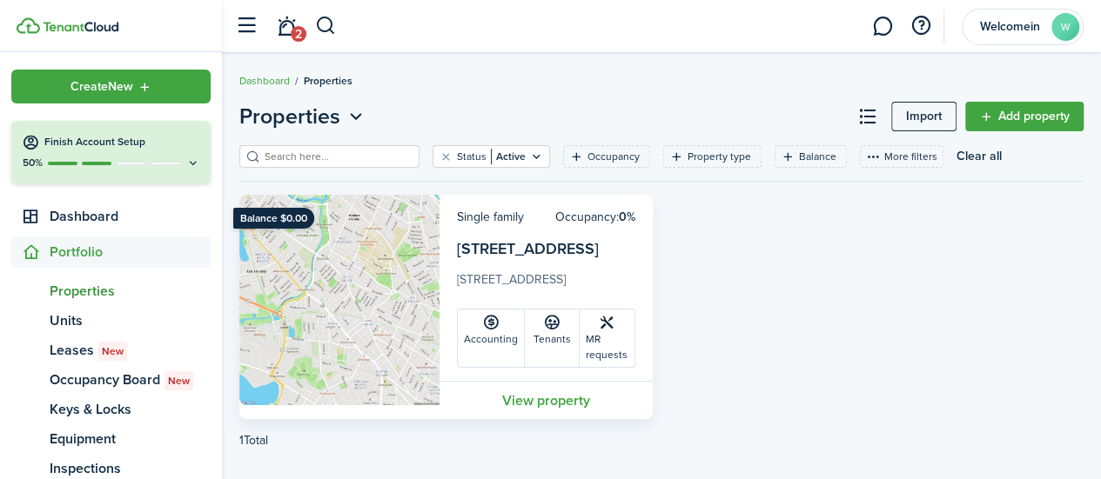
click at [289, 30] on link "2" at bounding box center [286, 26] width 33 height 44
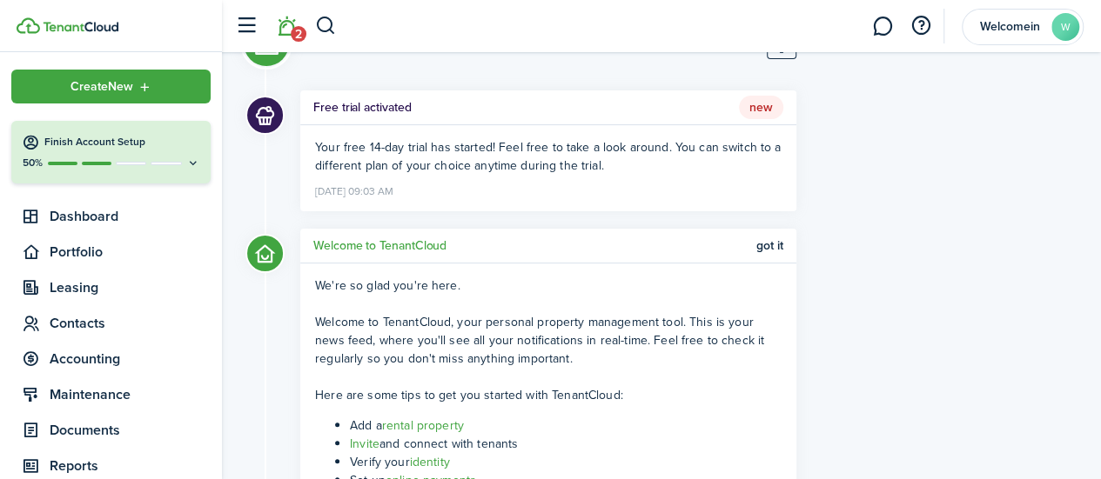
scroll to position [95, 0]
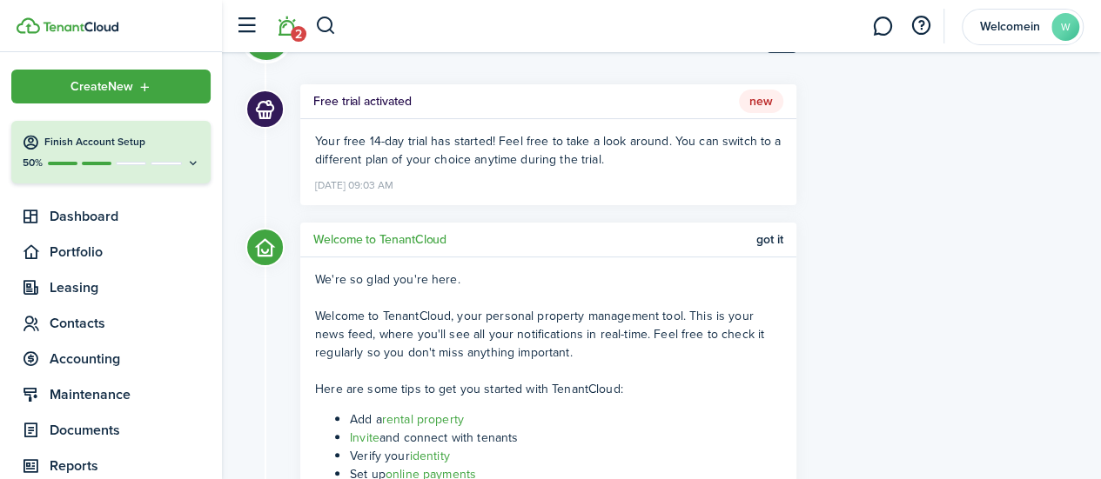
click at [249, 37] on button "button" at bounding box center [246, 26] width 33 height 33
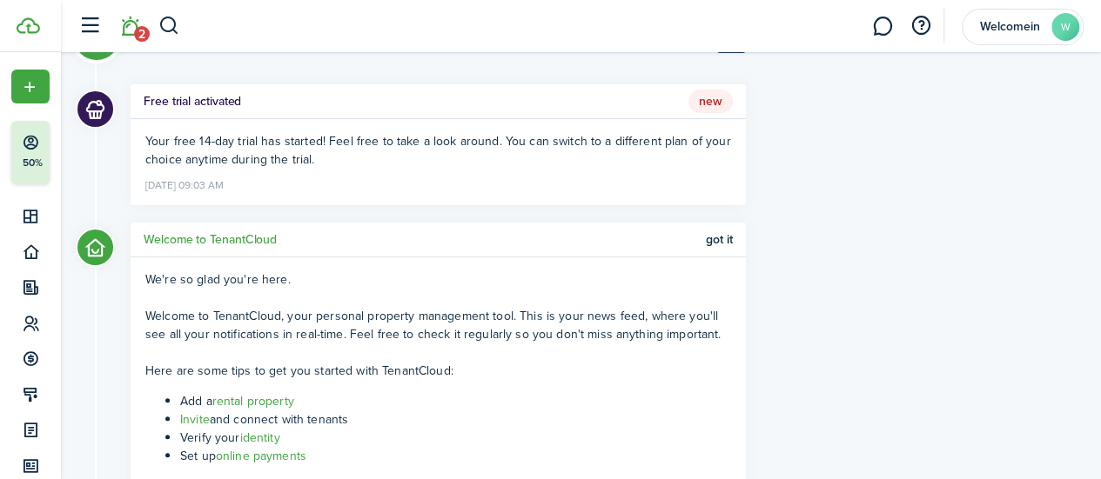
click at [70, 27] on sidebar-open at bounding box center [90, 29] width 40 height 18
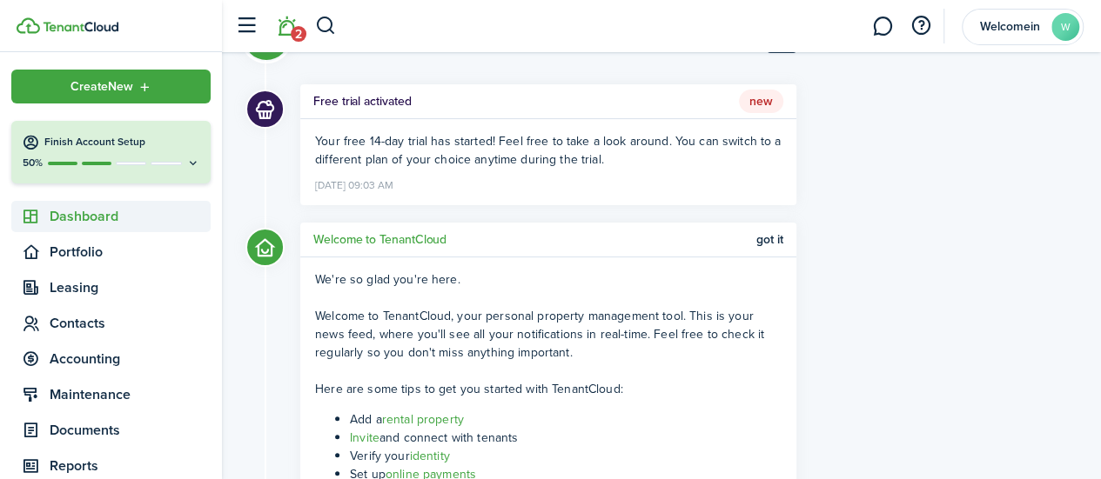
click at [82, 217] on span "Dashboard" at bounding box center [130, 216] width 161 height 21
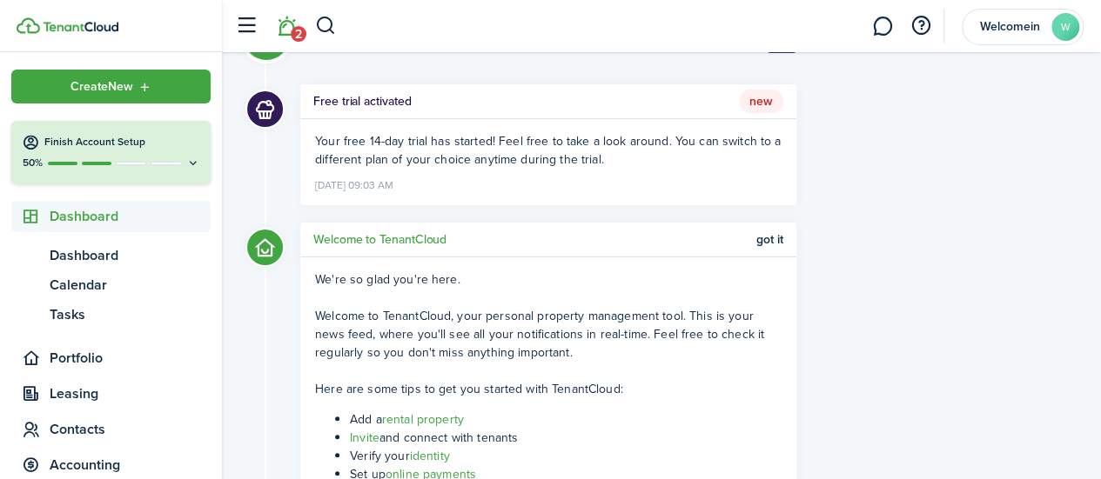
click at [587, 150] on div "What's new? [PERSON_NAME] all as read Free trial activated New Your free 14-day…" at bounding box center [661, 319] width 861 height 644
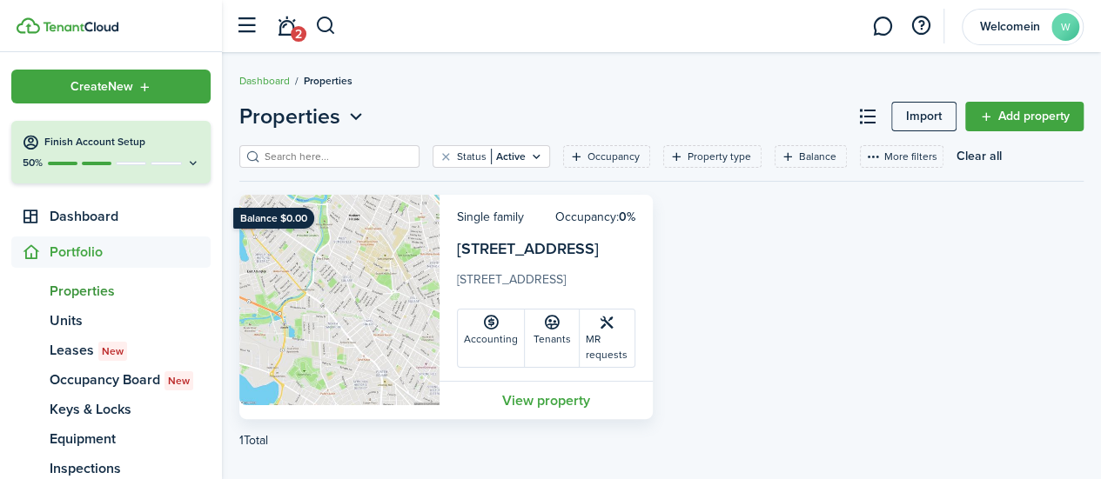
click at [540, 257] on link "[STREET_ADDRESS]" at bounding box center [528, 249] width 142 height 23
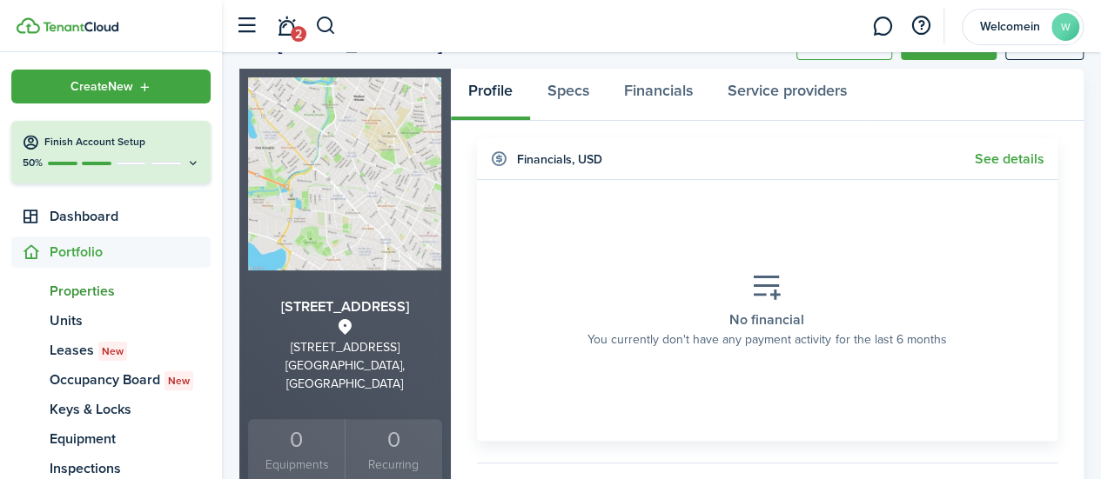
scroll to position [80, 0]
click at [567, 91] on link "Specs" at bounding box center [568, 94] width 77 height 52
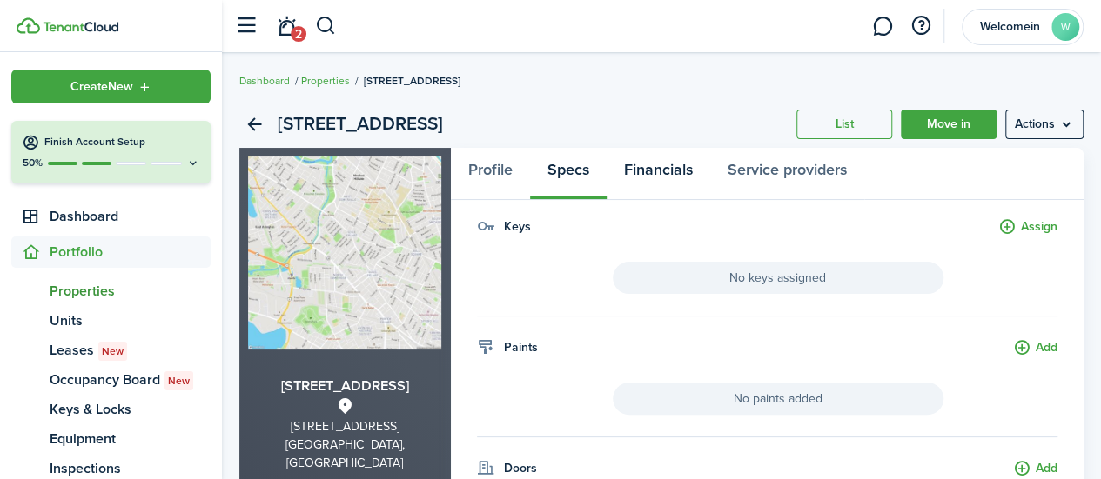
click at [587, 180] on link "Financials" at bounding box center [658, 174] width 104 height 52
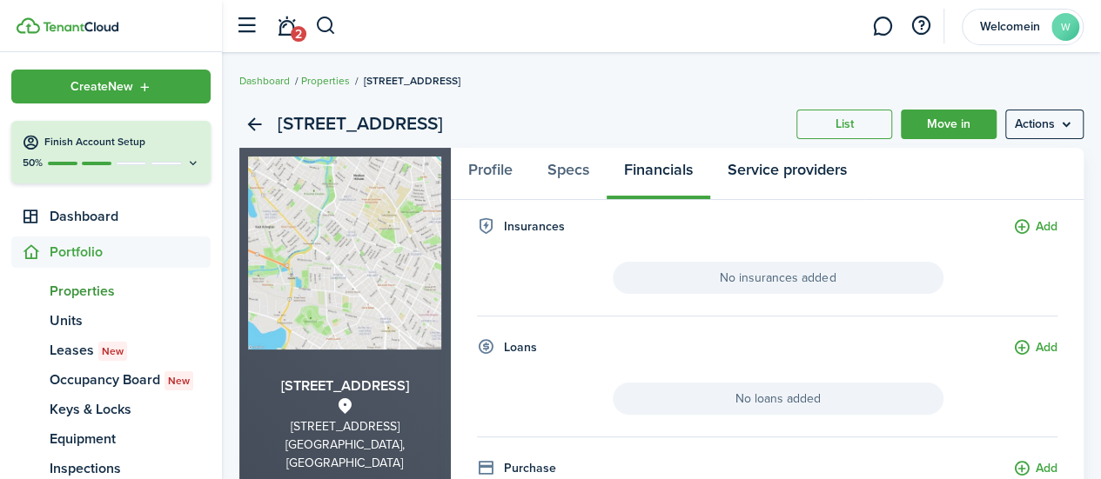
click at [587, 184] on link "Service providers" at bounding box center [787, 174] width 154 height 52
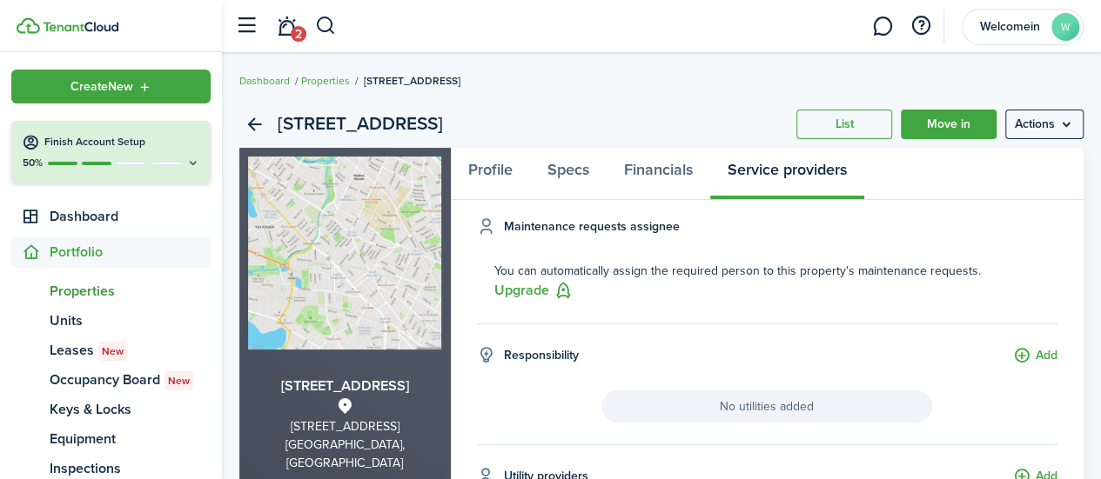
click at [527, 289] on button "Upgrade" at bounding box center [533, 291] width 79 height 22
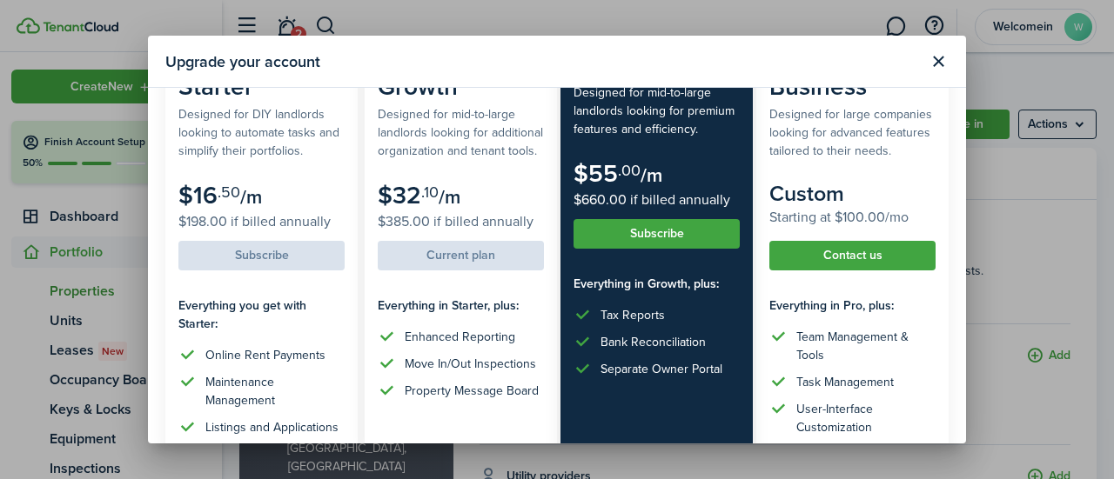
scroll to position [118, 0]
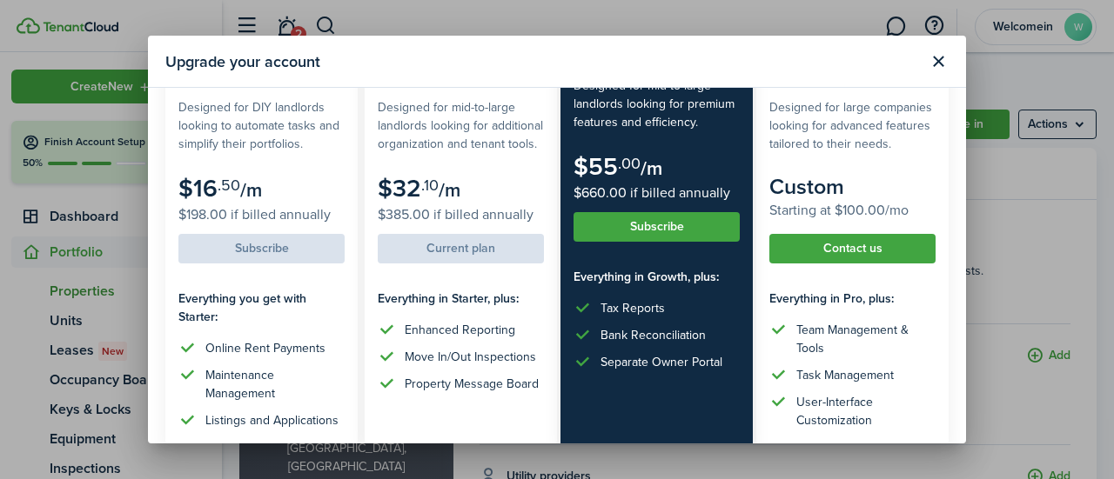
click at [587, 231] on button "Subscribe" at bounding box center [656, 227] width 166 height 30
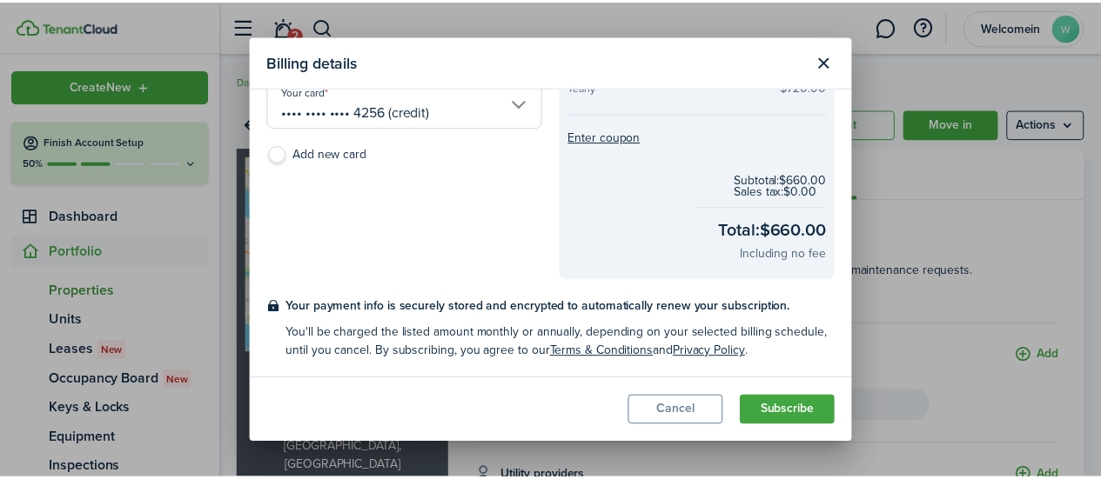
scroll to position [0, 0]
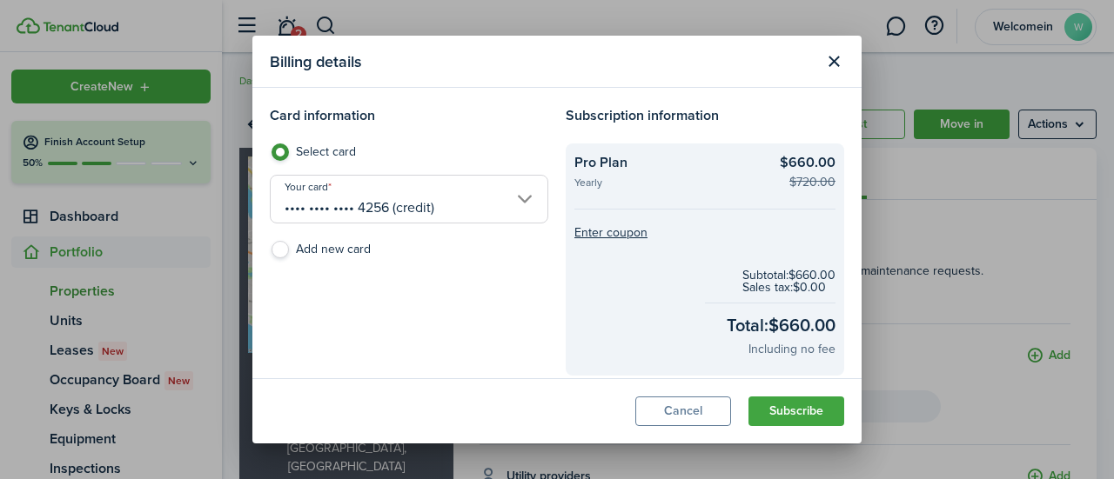
click at [587, 50] on button "Close modal" at bounding box center [834, 62] width 30 height 30
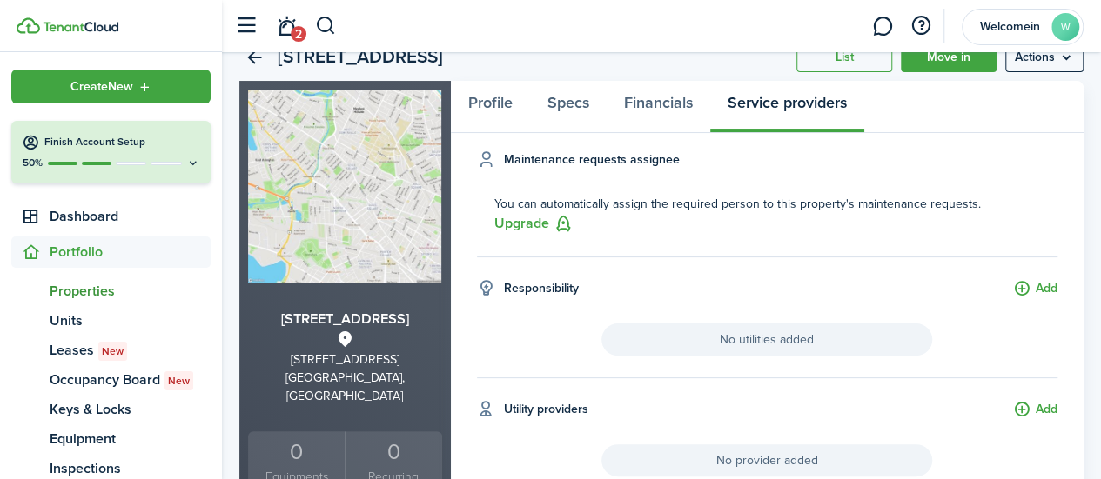
scroll to position [68, 0]
click at [289, 26] on link "2" at bounding box center [286, 26] width 33 height 44
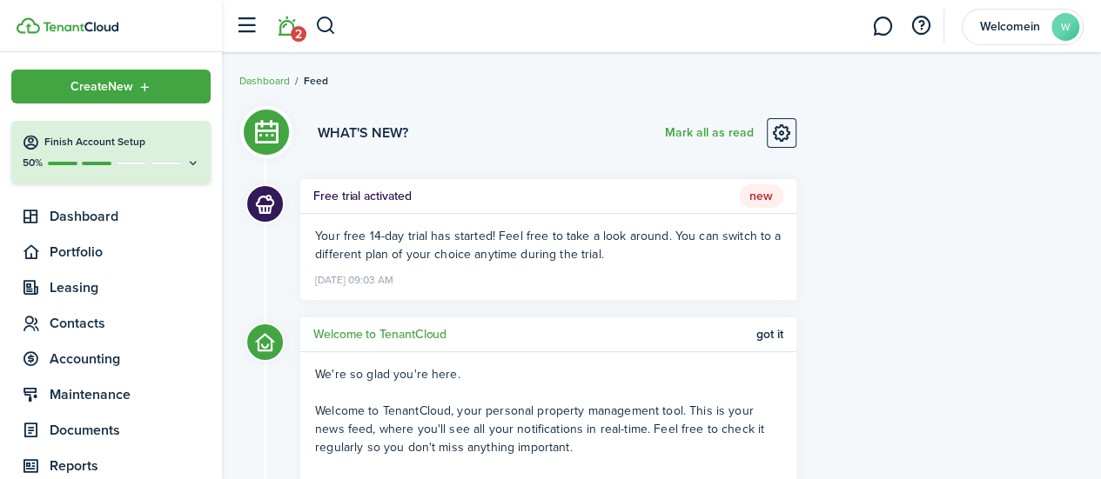
click at [538, 247] on ng-component "Your free 14-day trial has started! Feel free to take a look around. You can sw…" at bounding box center [548, 245] width 466 height 37
click at [587, 258] on ng-component "Your free 14-day trial has started! Feel free to take a look around. You can sw…" at bounding box center [548, 245] width 466 height 37
click at [587, 246] on div "What's new? [PERSON_NAME] all as read Free trial activated New Your free 14-day…" at bounding box center [661, 414] width 861 height 644
click at [245, 20] on button "button" at bounding box center [246, 26] width 33 height 33
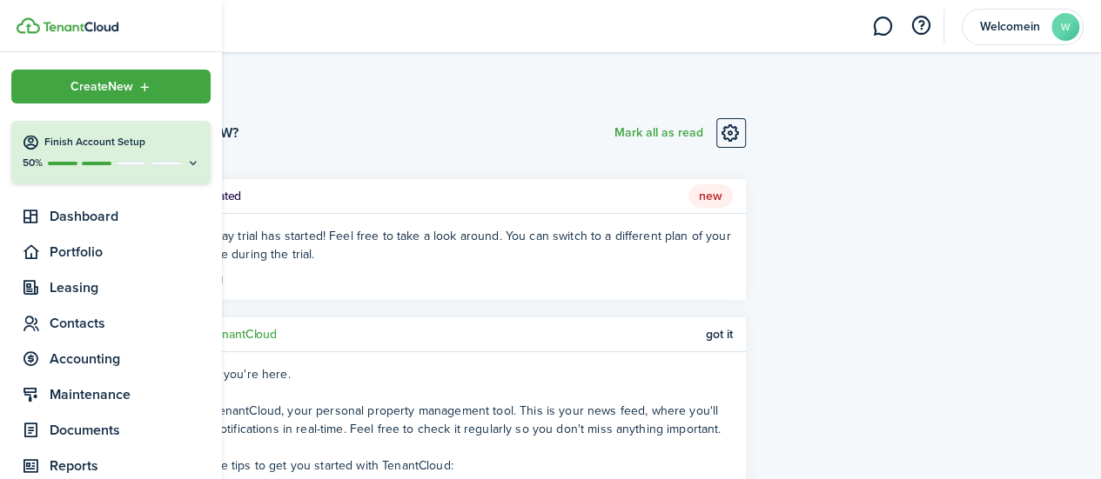
click at [29, 137] on icon at bounding box center [31, 142] width 18 height 17
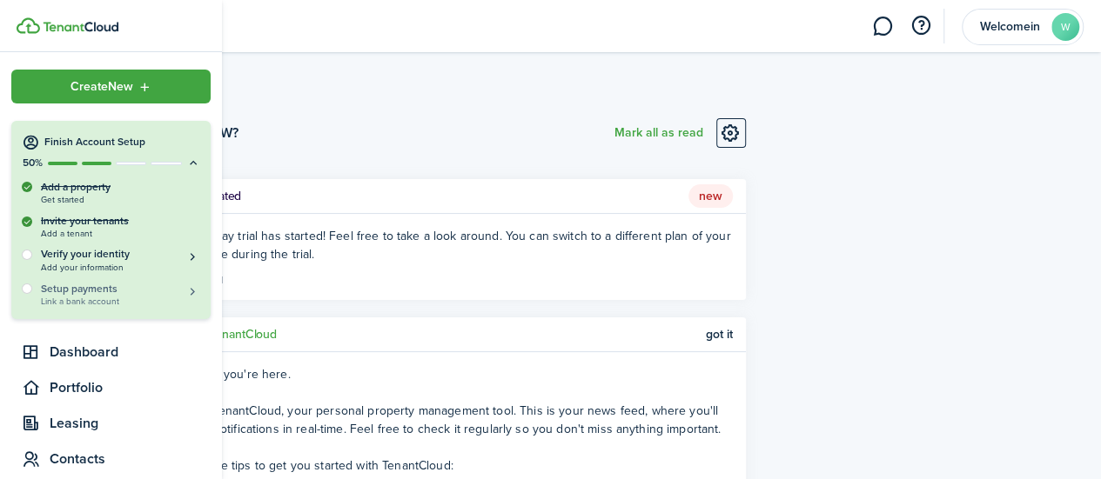
click at [78, 298] on span "Link a bank account" at bounding box center [120, 302] width 159 height 10
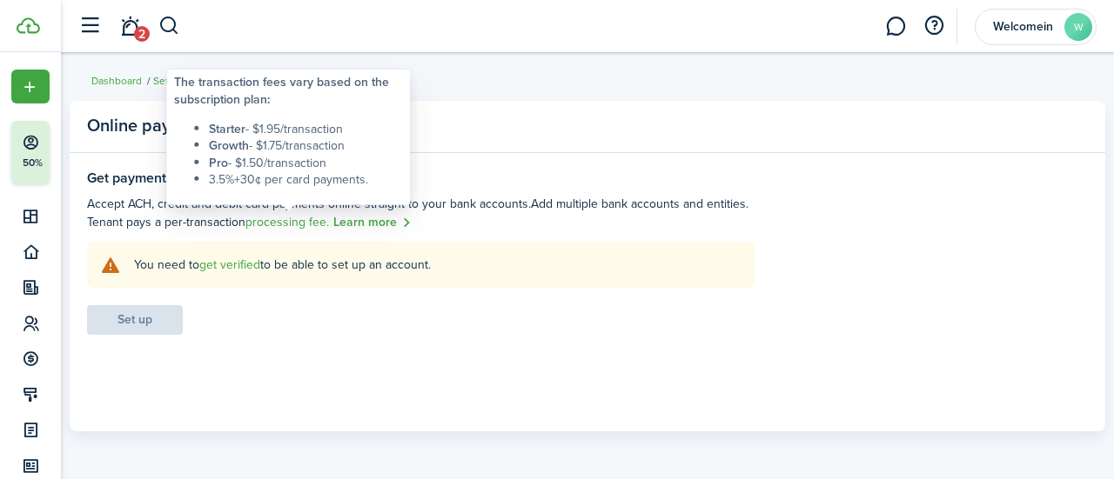
click at [303, 220] on span "processing fee." at bounding box center [287, 222] width 84 height 18
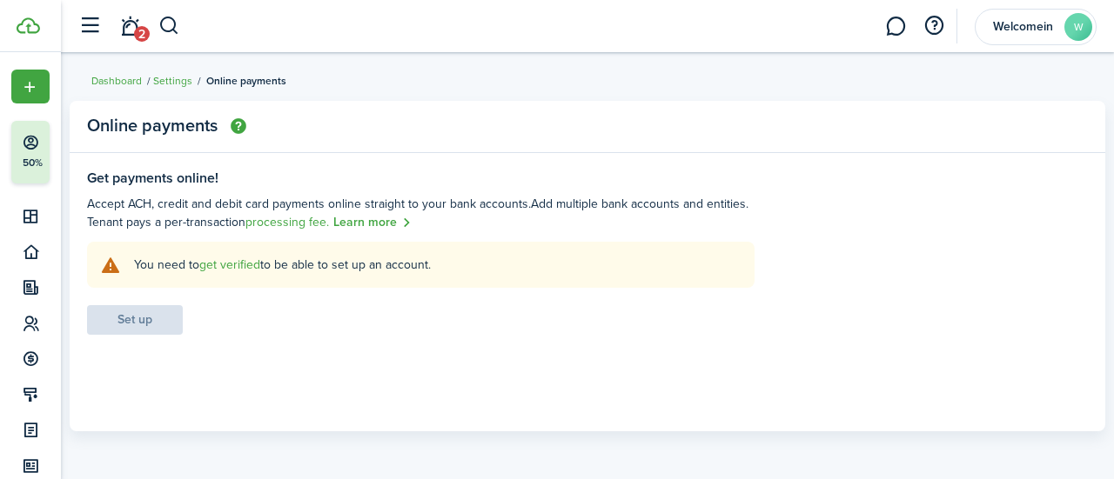
click at [368, 224] on link "Learn more" at bounding box center [372, 223] width 78 height 20
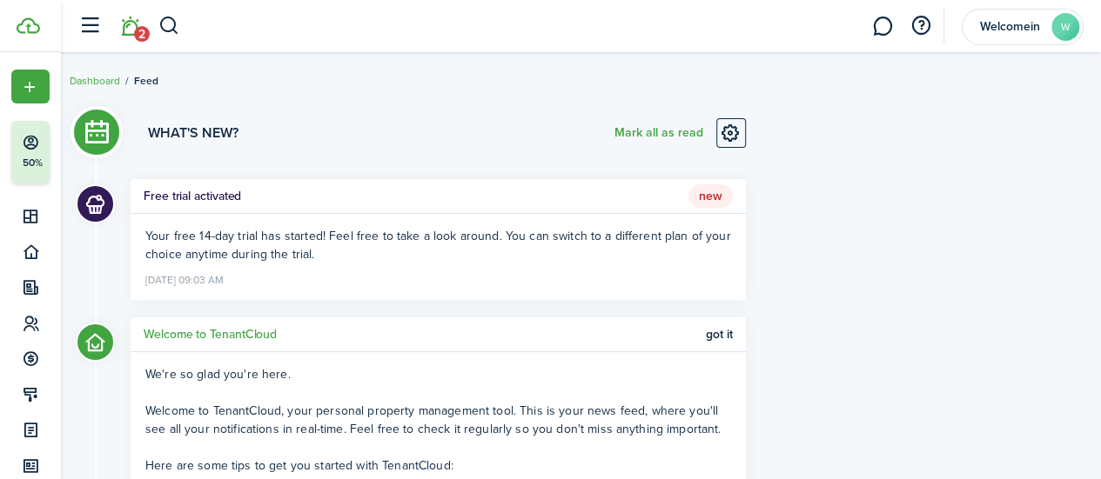
drag, startPoint x: 29, startPoint y: 90, endPoint x: 314, endPoint y: 95, distance: 285.5
click at [314, 95] on landlord-dashboard "Create New Finish Account Setup 50% Dashboard Portfolio Leasing Contacts Accoun…" at bounding box center [550, 239] width 1101 height 479
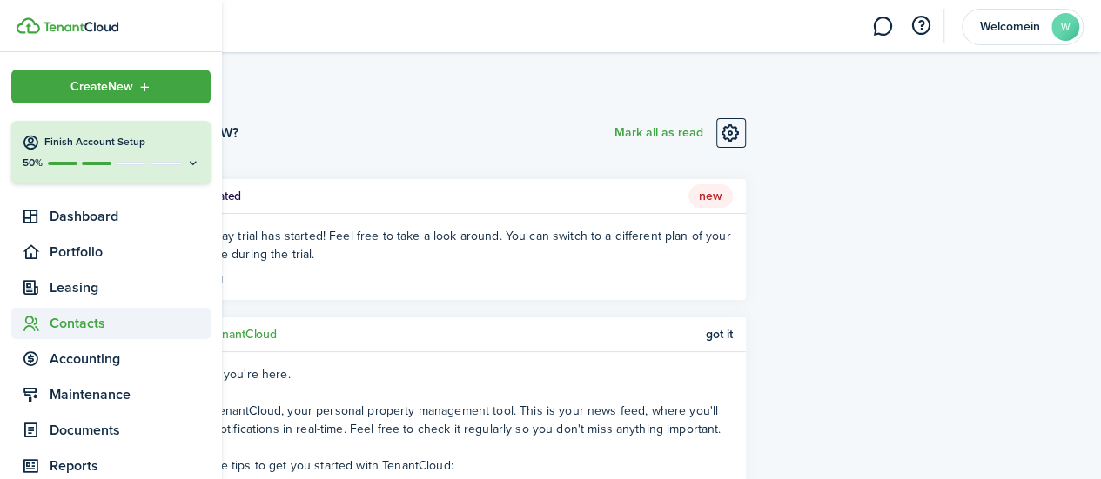
click at [70, 326] on span "Contacts" at bounding box center [130, 323] width 161 height 21
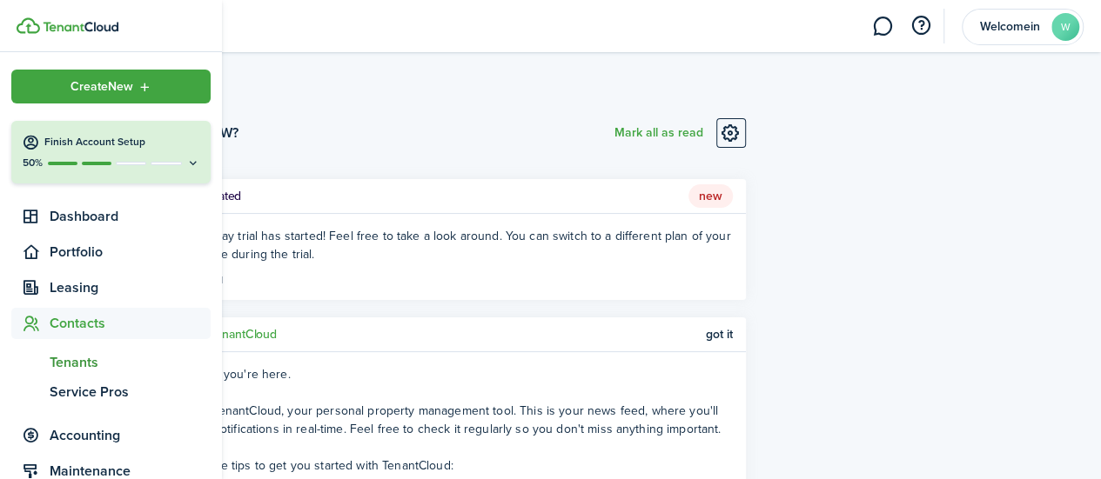
click at [63, 365] on span "Tenants" at bounding box center [130, 362] width 161 height 21
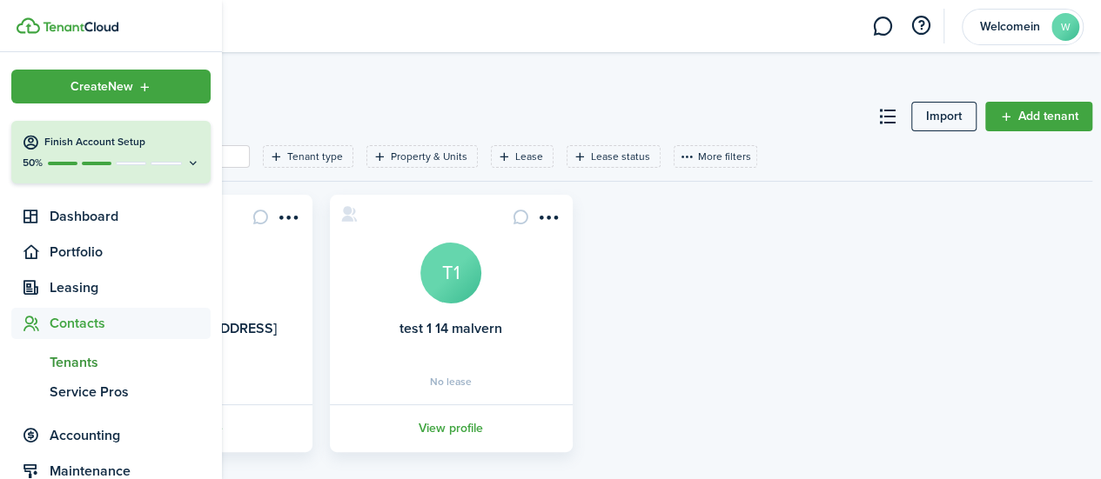
click at [57, 362] on span "Tenants" at bounding box center [130, 362] width 161 height 21
click at [63, 395] on span "Service Pros" at bounding box center [130, 392] width 161 height 21
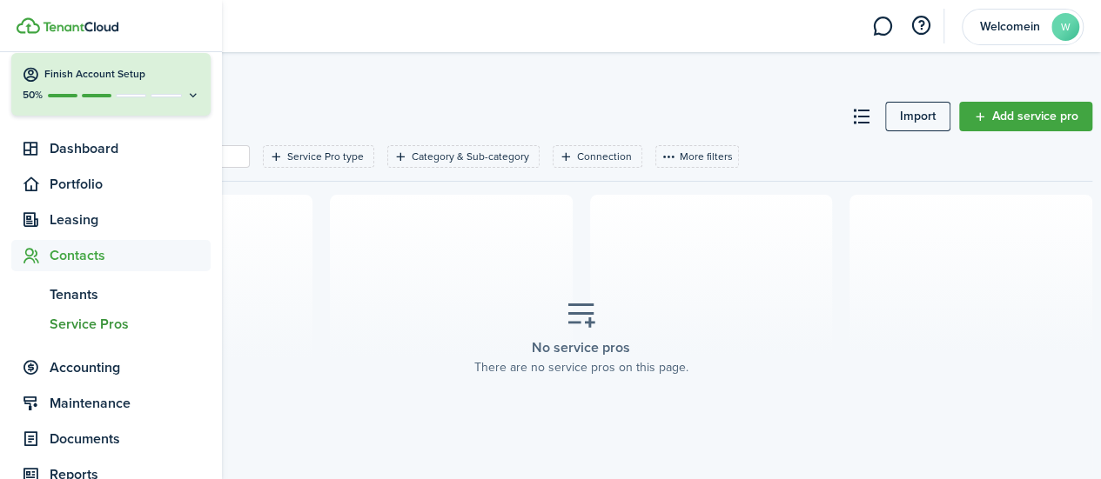
scroll to position [117, 0]
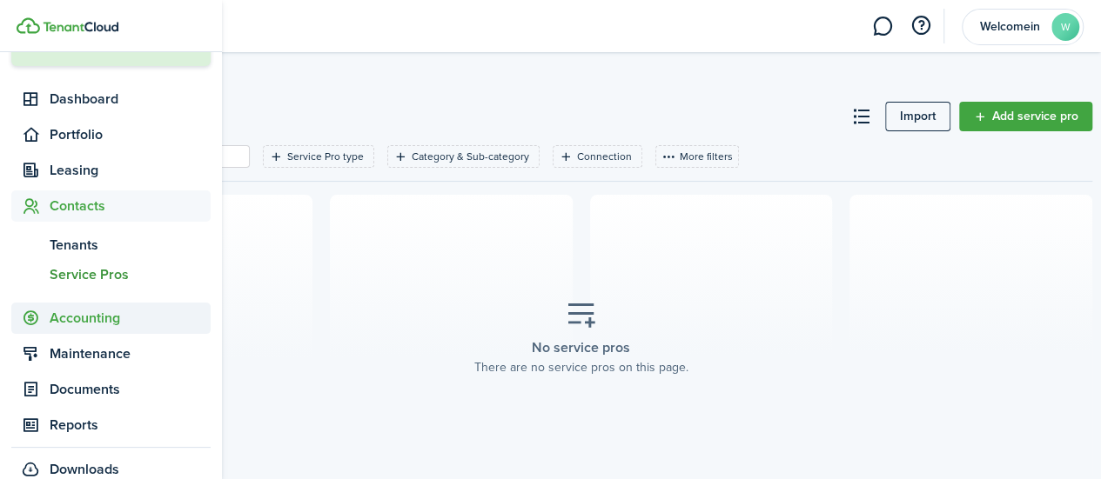
click at [89, 318] on span "Accounting" at bounding box center [130, 318] width 161 height 21
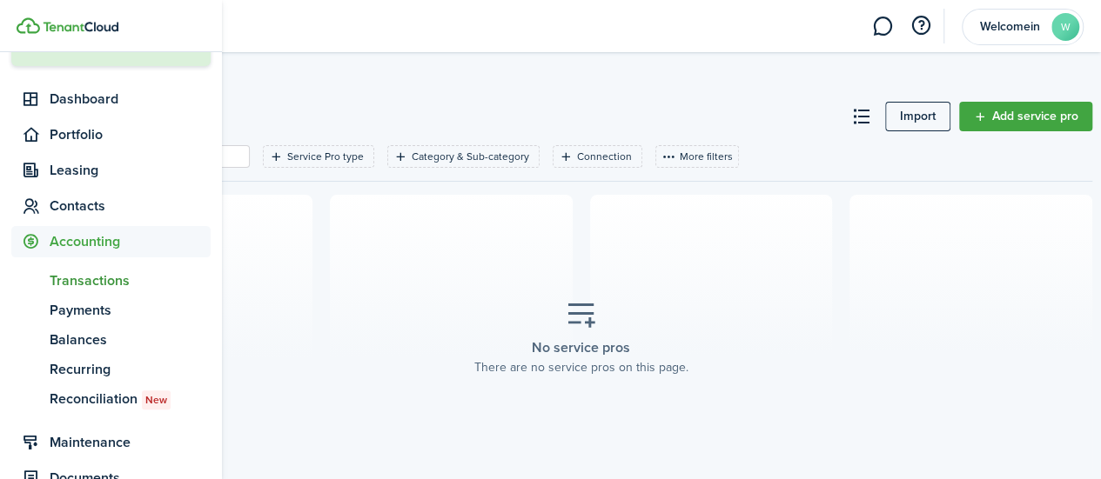
click at [124, 277] on span "Transactions" at bounding box center [130, 281] width 161 height 21
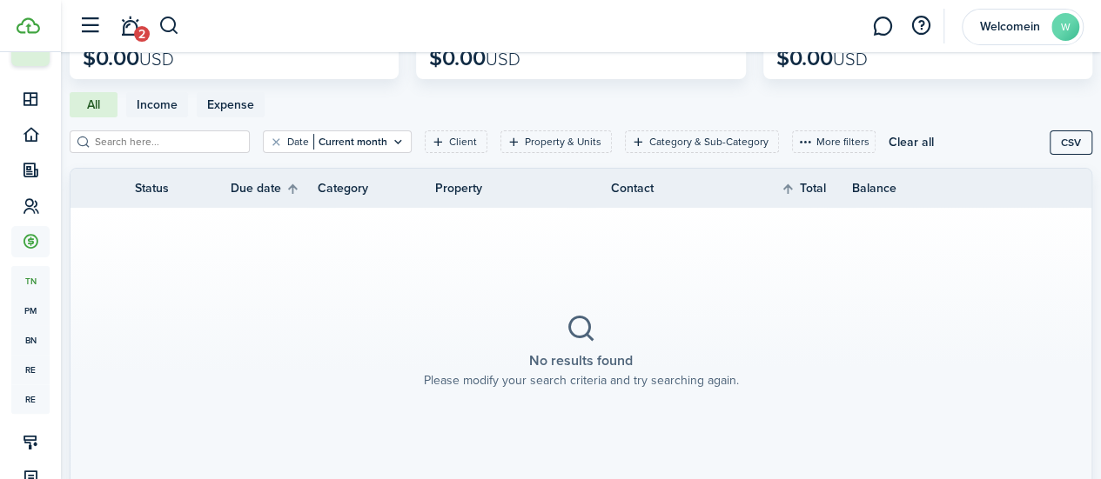
scroll to position [213, 0]
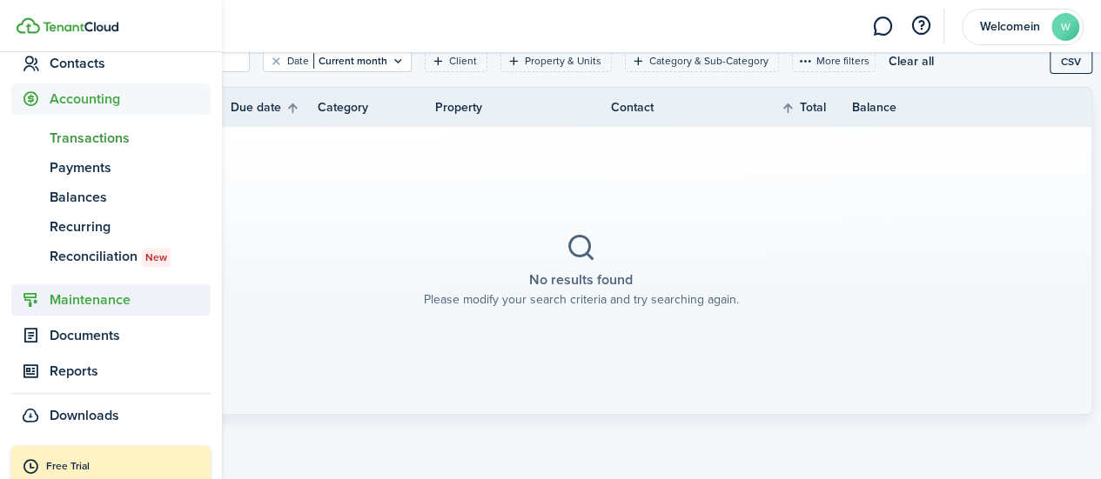
click at [102, 291] on span "Maintenance" at bounding box center [130, 300] width 161 height 21
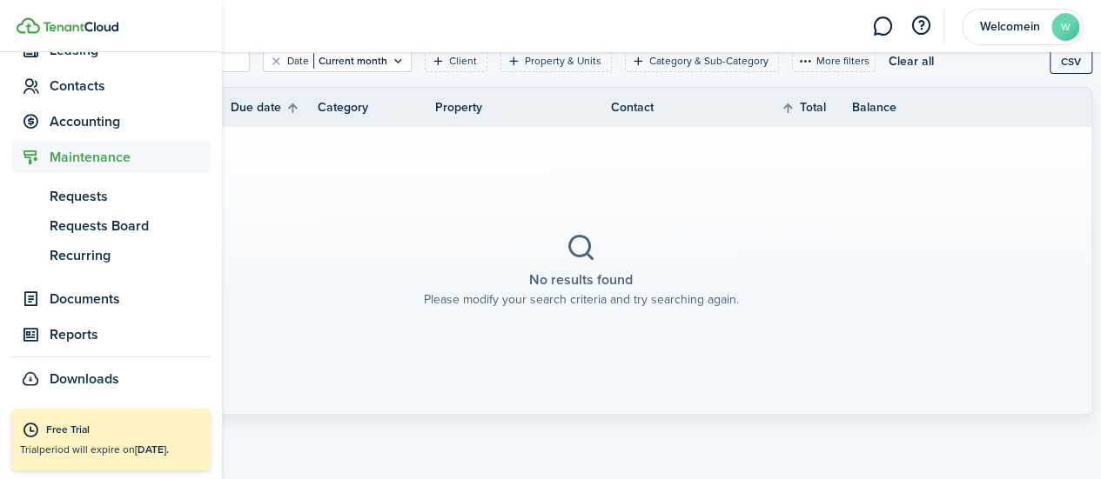
scroll to position [238, 0]
click at [106, 199] on span "Requests" at bounding box center [130, 196] width 161 height 21
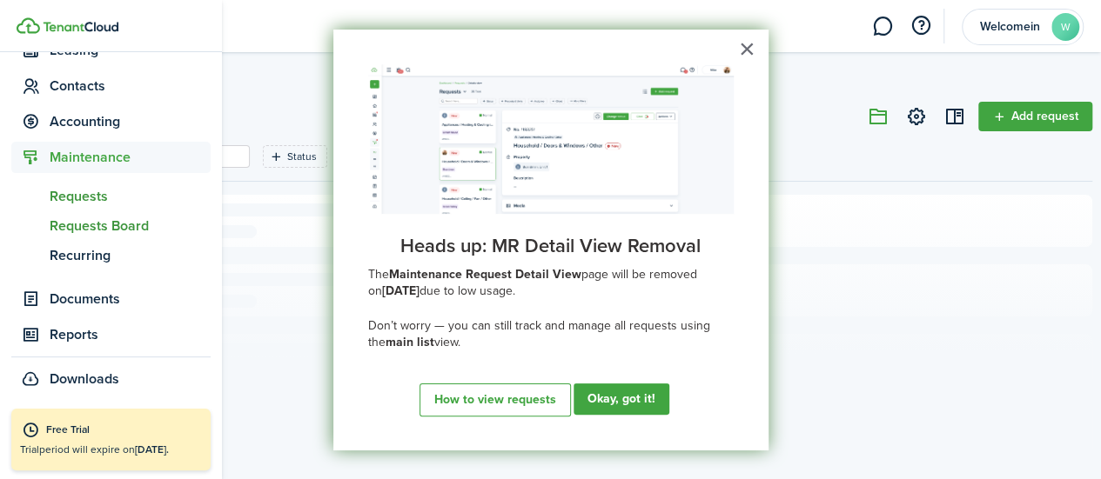
click at [77, 225] on span "Requests Board" at bounding box center [130, 226] width 161 height 21
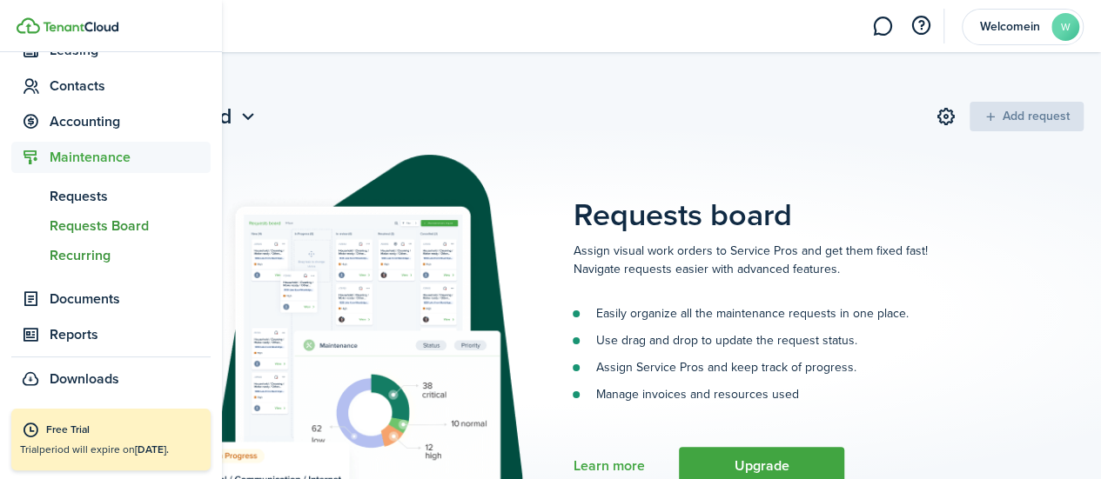
click at [92, 249] on span "Recurring" at bounding box center [130, 255] width 161 height 21
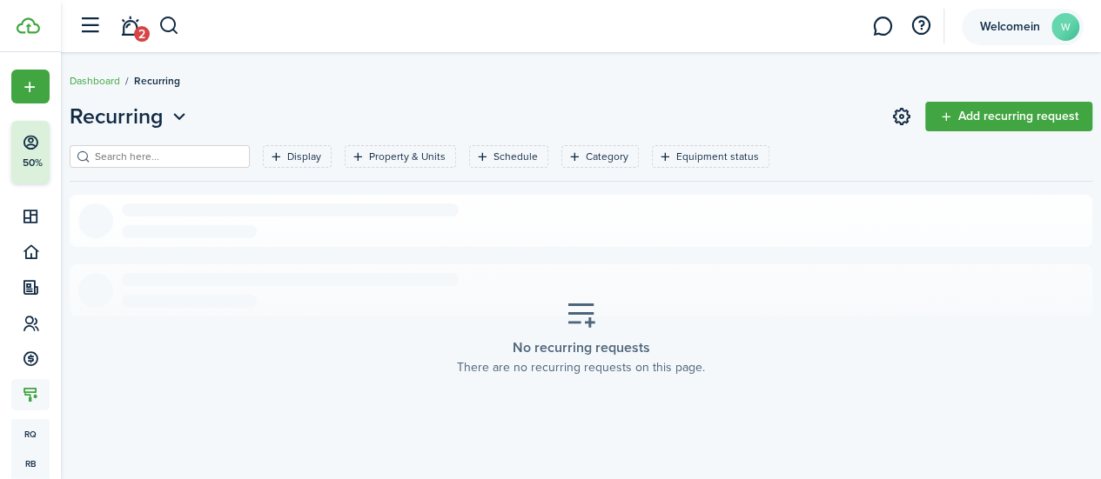
click at [587, 21] on span "Welcomein" at bounding box center [1010, 27] width 70 height 12
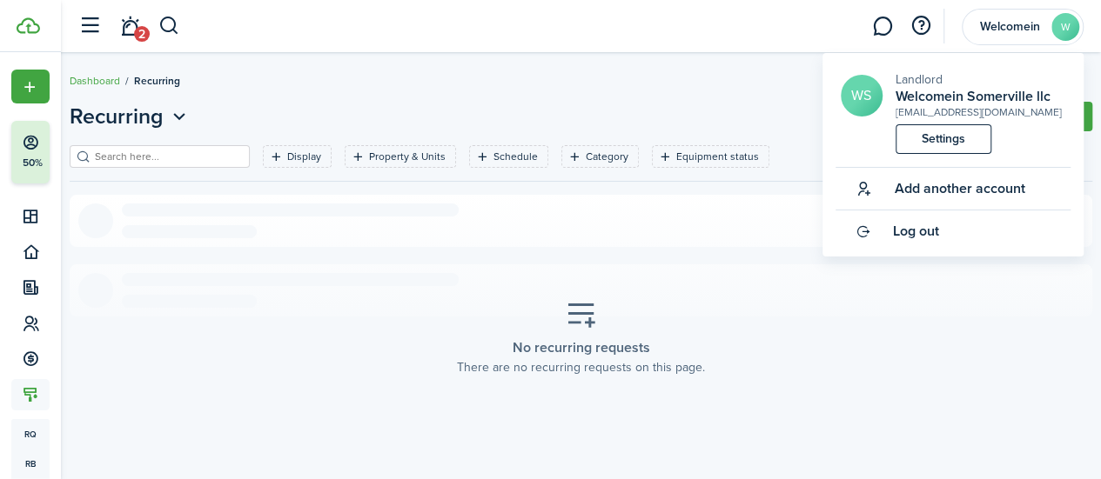
click at [143, 20] on link "2" at bounding box center [129, 26] width 33 height 44
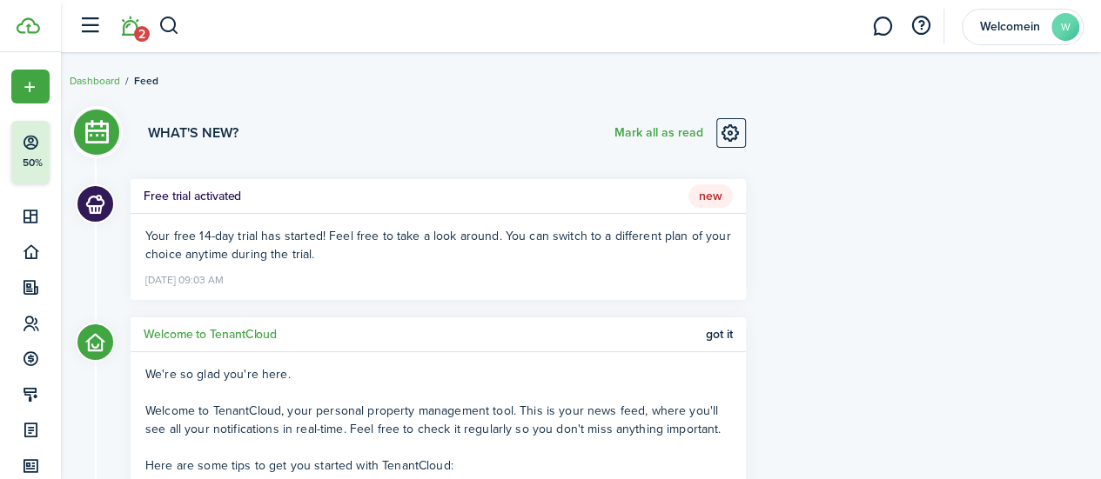
click at [143, 20] on li "2" at bounding box center [130, 26] width 40 height 44
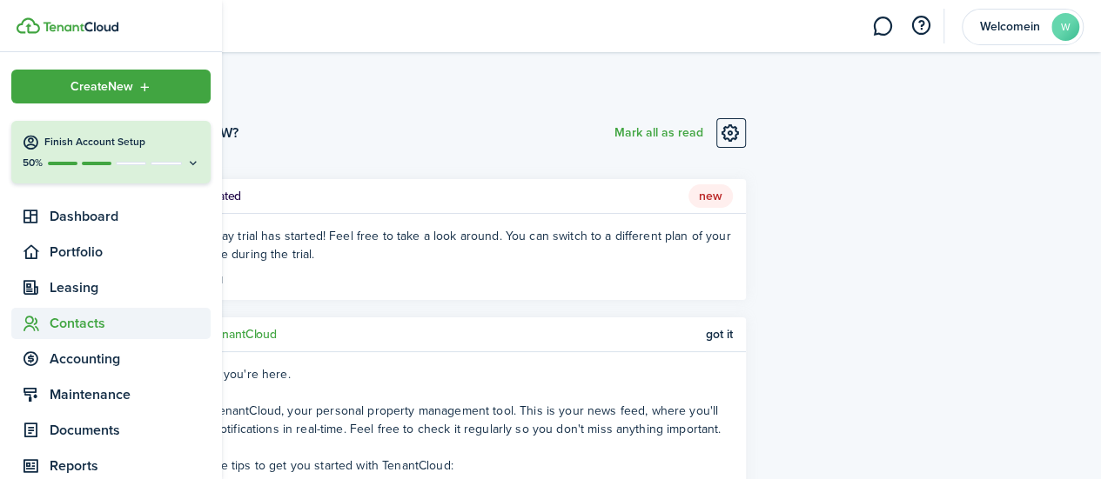
click at [30, 333] on span "Contacts" at bounding box center [110, 323] width 199 height 31
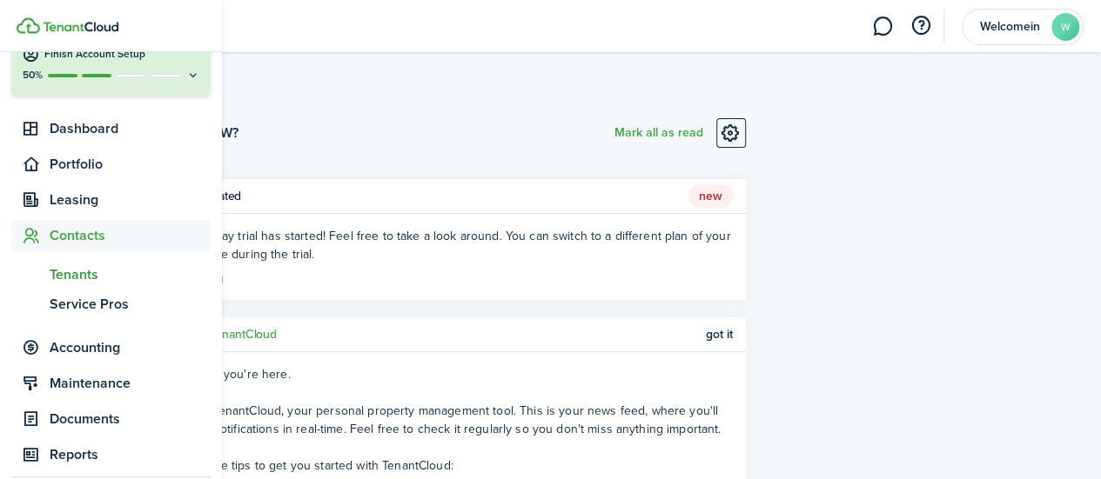
scroll to position [134, 0]
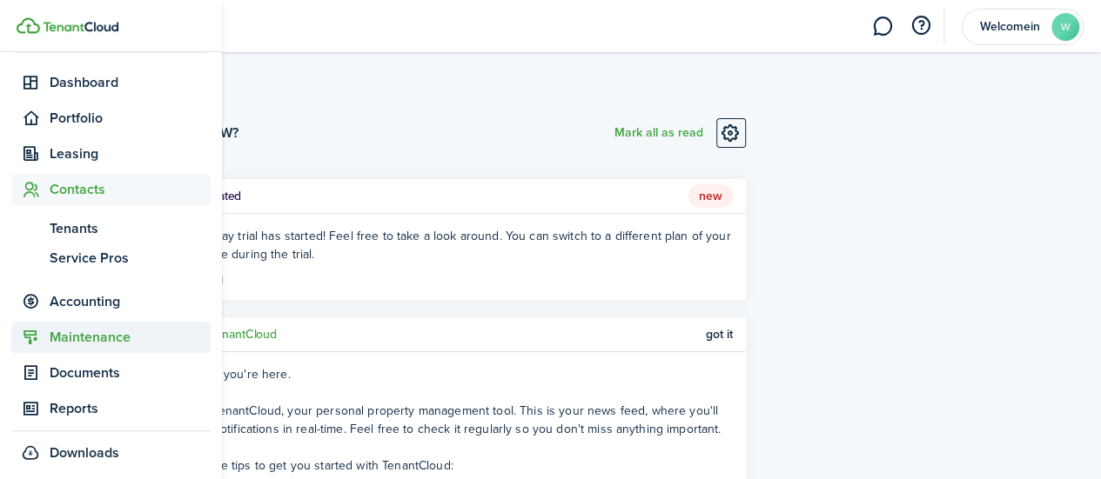
click at [94, 333] on span "Maintenance" at bounding box center [130, 337] width 161 height 21
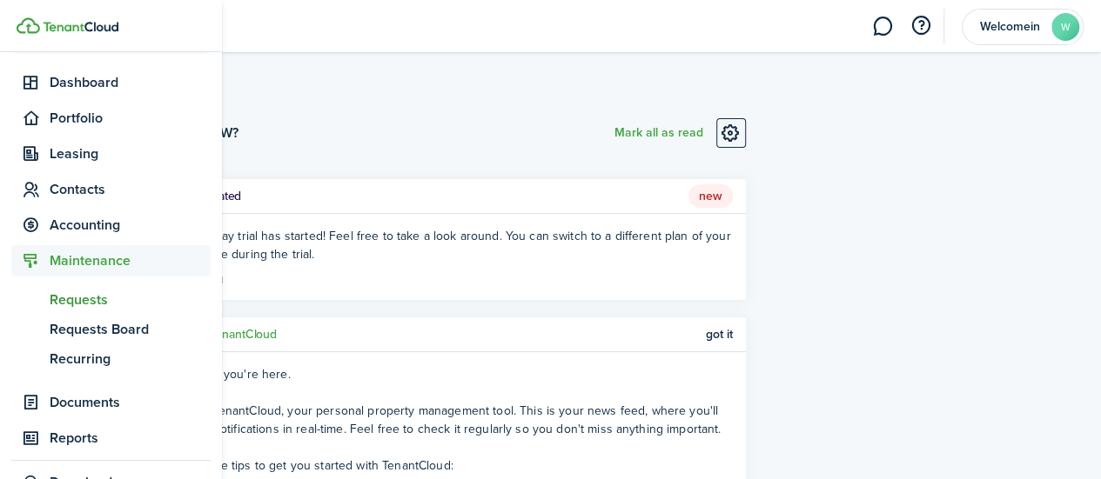
click at [96, 293] on span "Requests" at bounding box center [130, 300] width 161 height 21
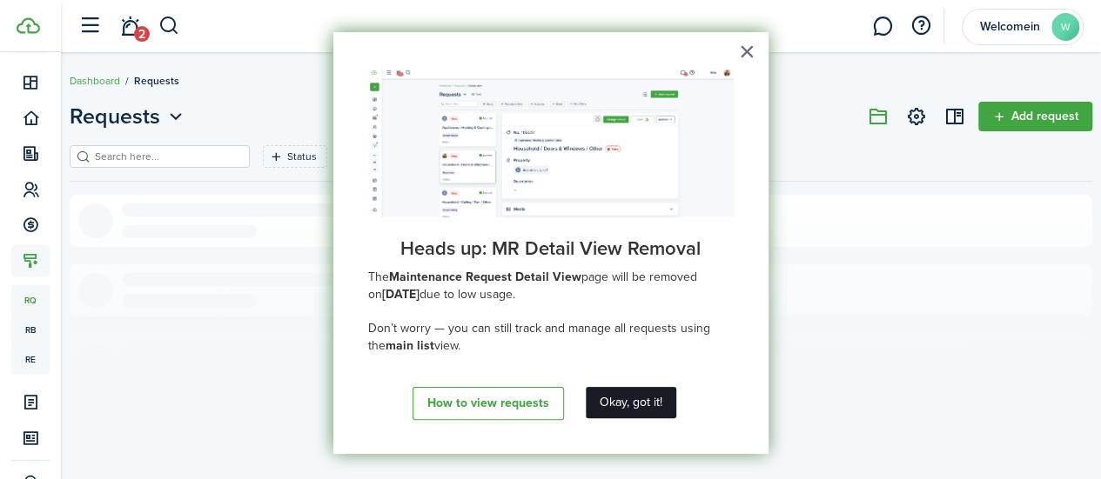
click at [587, 390] on button "Okay, got it!" at bounding box center [631, 402] width 90 height 31
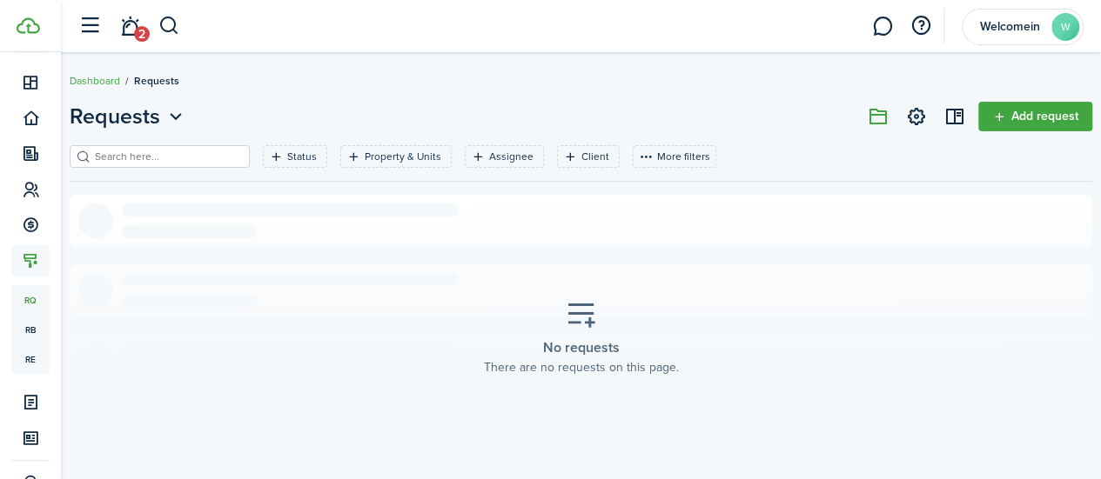
click at [587, 109] on link "Add request" at bounding box center [1035, 117] width 114 height 30
